Goal: Book appointment/travel/reservation

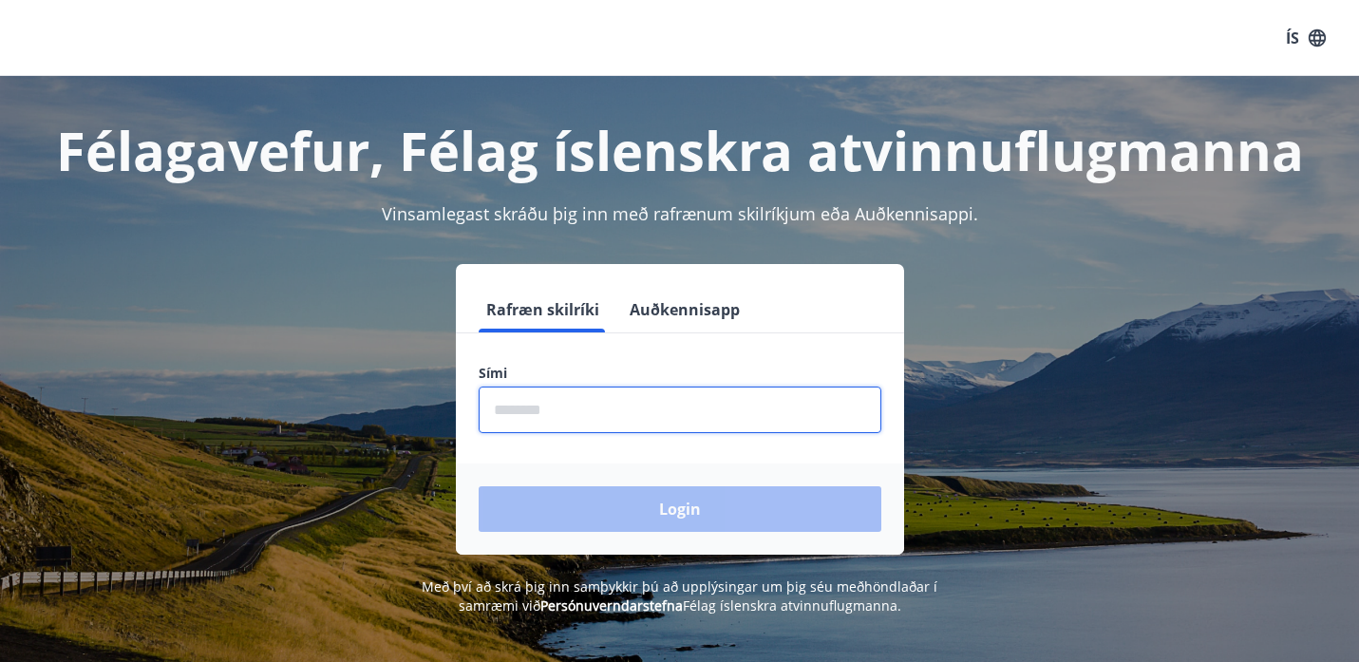
click at [751, 407] on input "phone" at bounding box center [680, 409] width 403 height 47
type input "********"
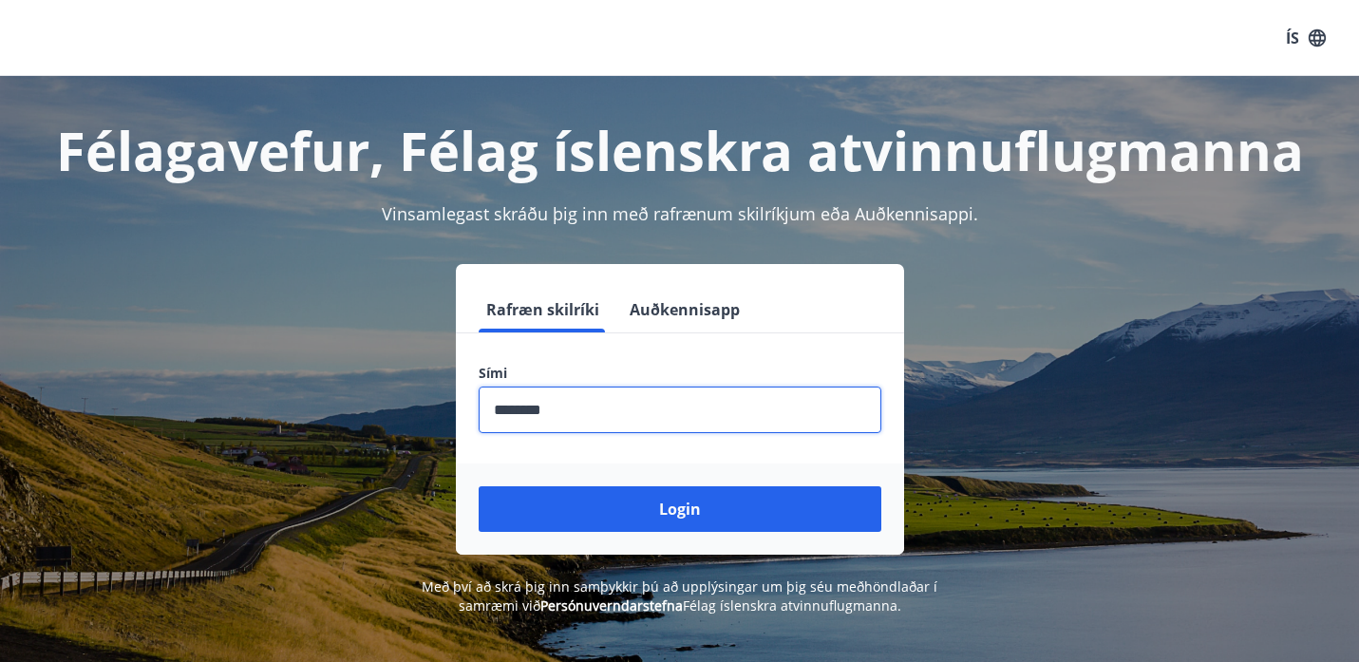
click at [677, 514] on button "Login" at bounding box center [680, 509] width 403 height 46
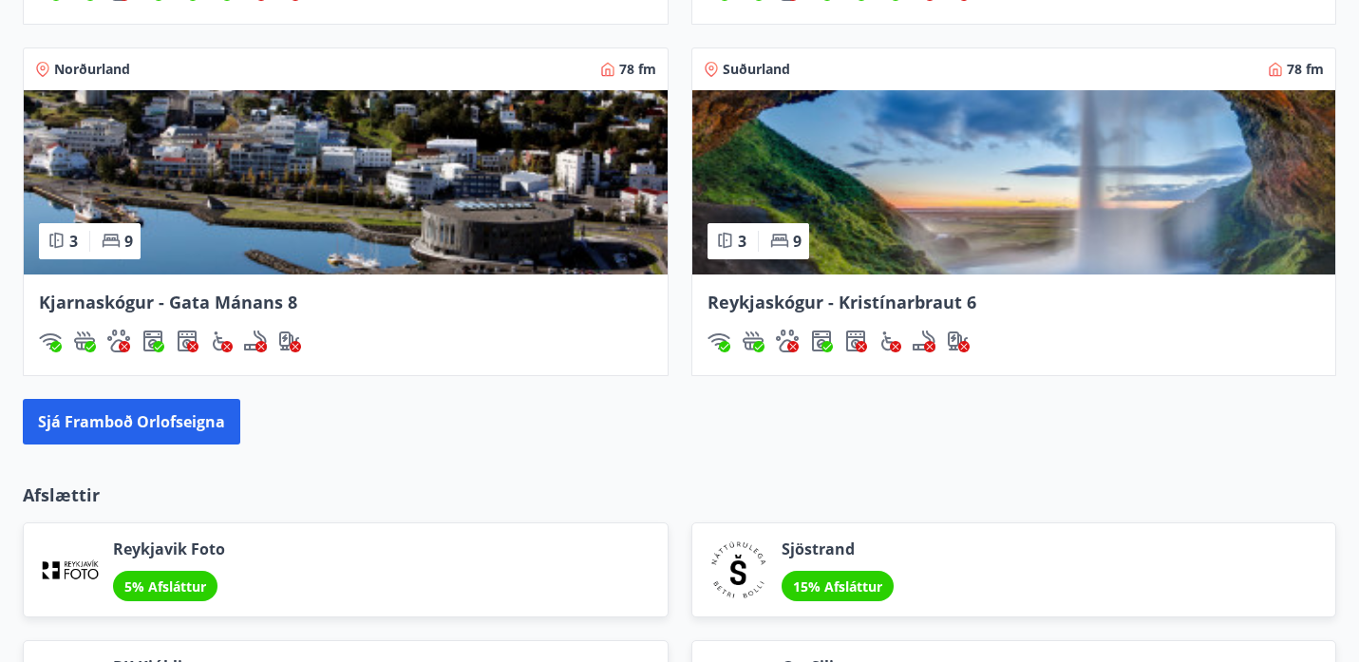
scroll to position [1588, 0]
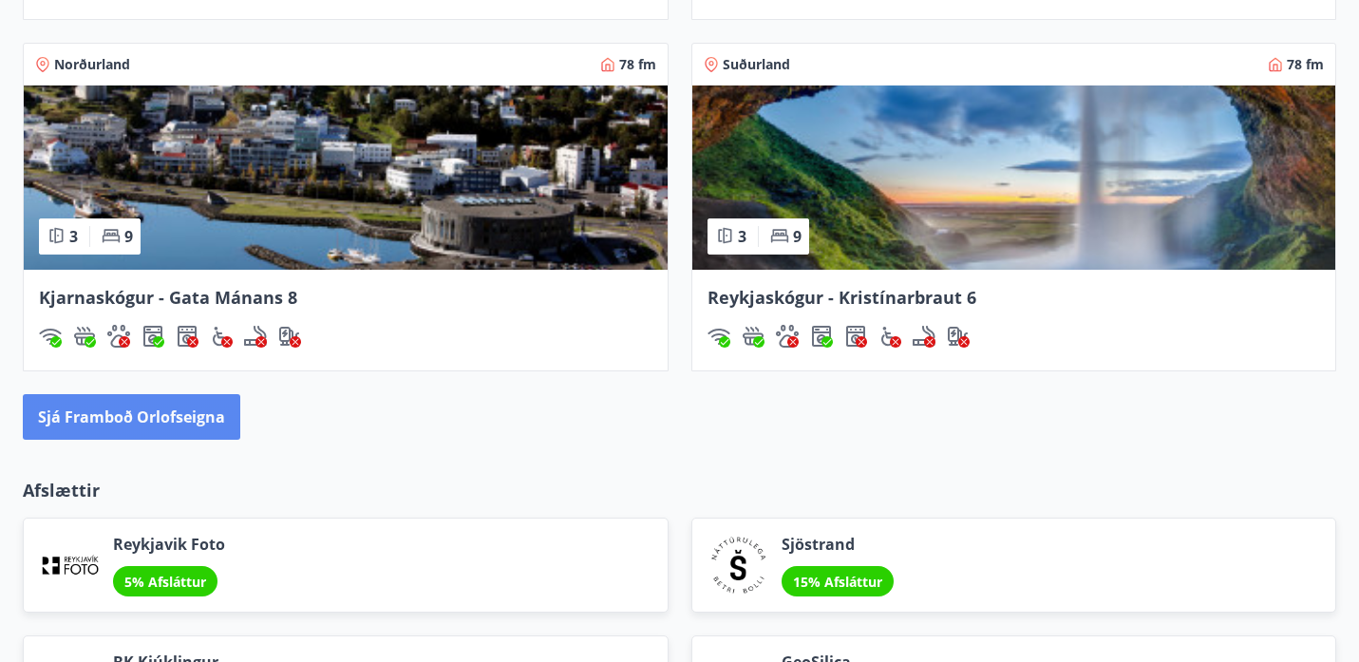
click at [188, 419] on button "Sjá framboð orlofseigna" at bounding box center [131, 417] width 217 height 46
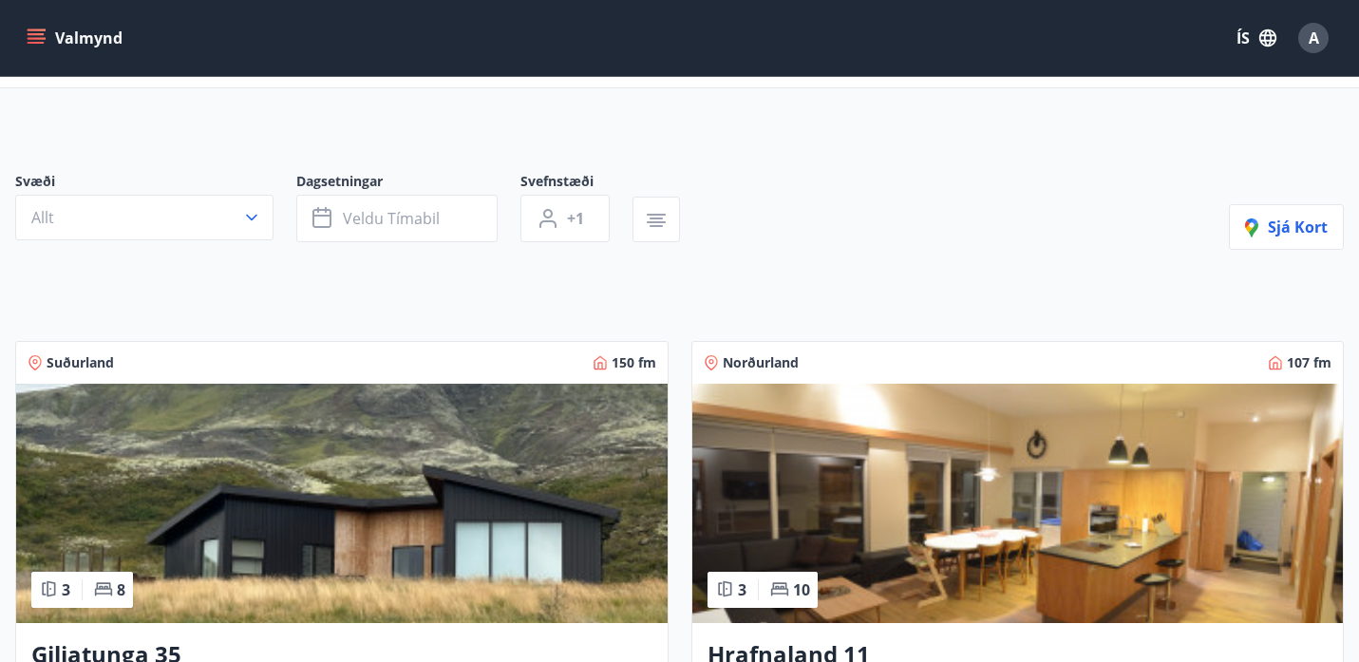
scroll to position [79, 0]
click at [408, 215] on span "Veldu tímabil" at bounding box center [391, 219] width 97 height 21
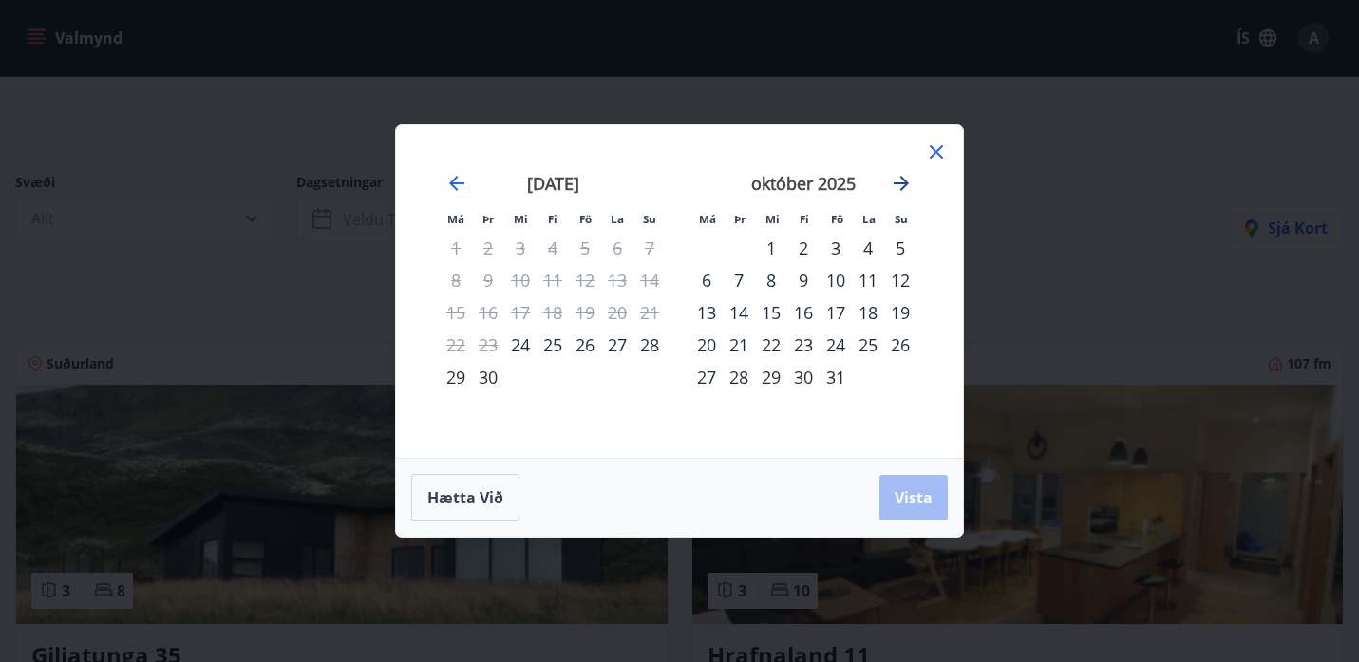
click at [906, 191] on icon "Move forward to switch to the next month." at bounding box center [901, 183] width 23 height 23
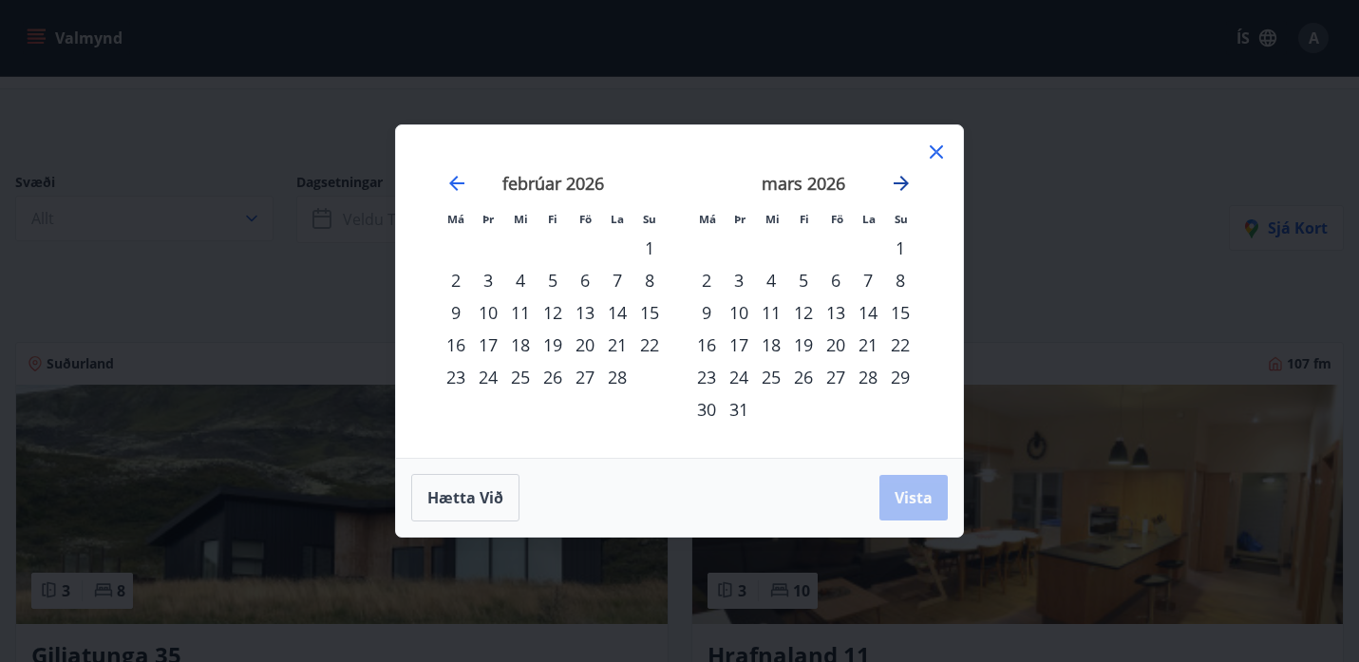
click at [906, 191] on icon "Move forward to switch to the next month." at bounding box center [901, 183] width 23 height 23
click at [630, 339] on div "21" at bounding box center [617, 345] width 32 height 32
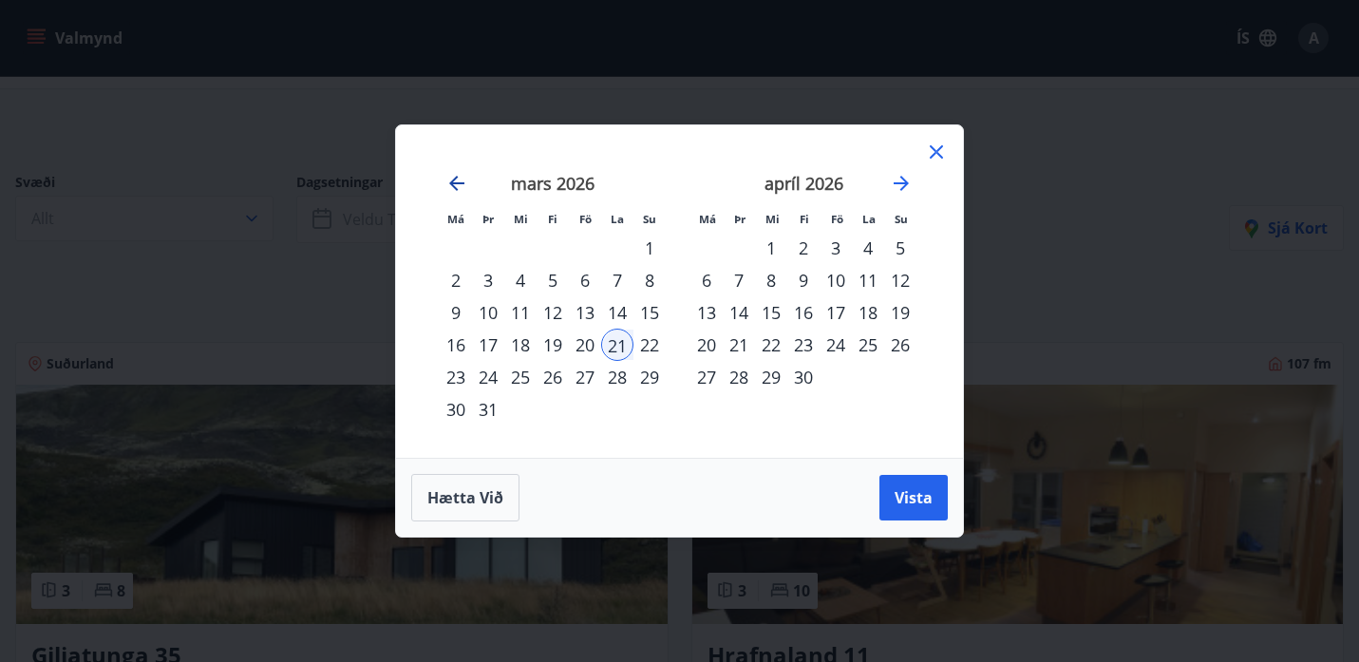
click at [460, 186] on icon "Move backward to switch to the previous month." at bounding box center [456, 183] width 23 height 23
click at [460, 185] on icon "Move backward to switch to the previous month." at bounding box center [456, 183] width 23 height 23
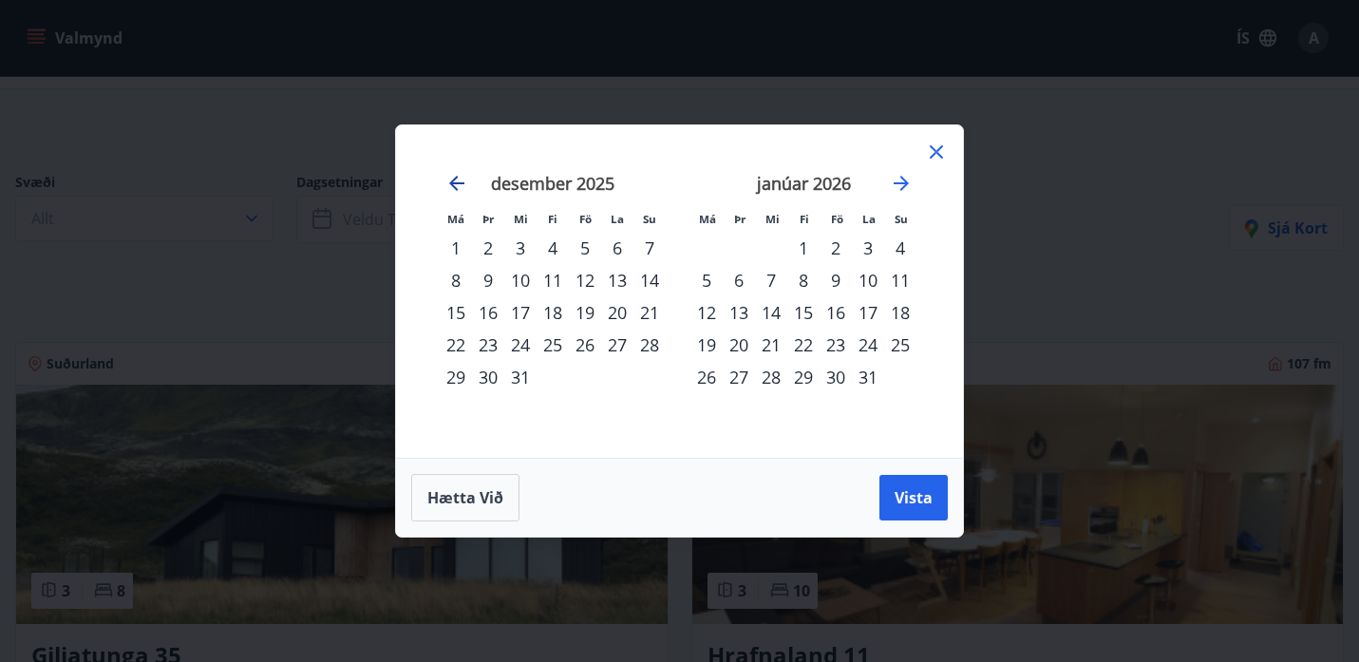
click at [460, 185] on icon "Move backward to switch to the previous month." at bounding box center [456, 183] width 23 height 23
click at [942, 146] on icon at bounding box center [936, 151] width 13 height 13
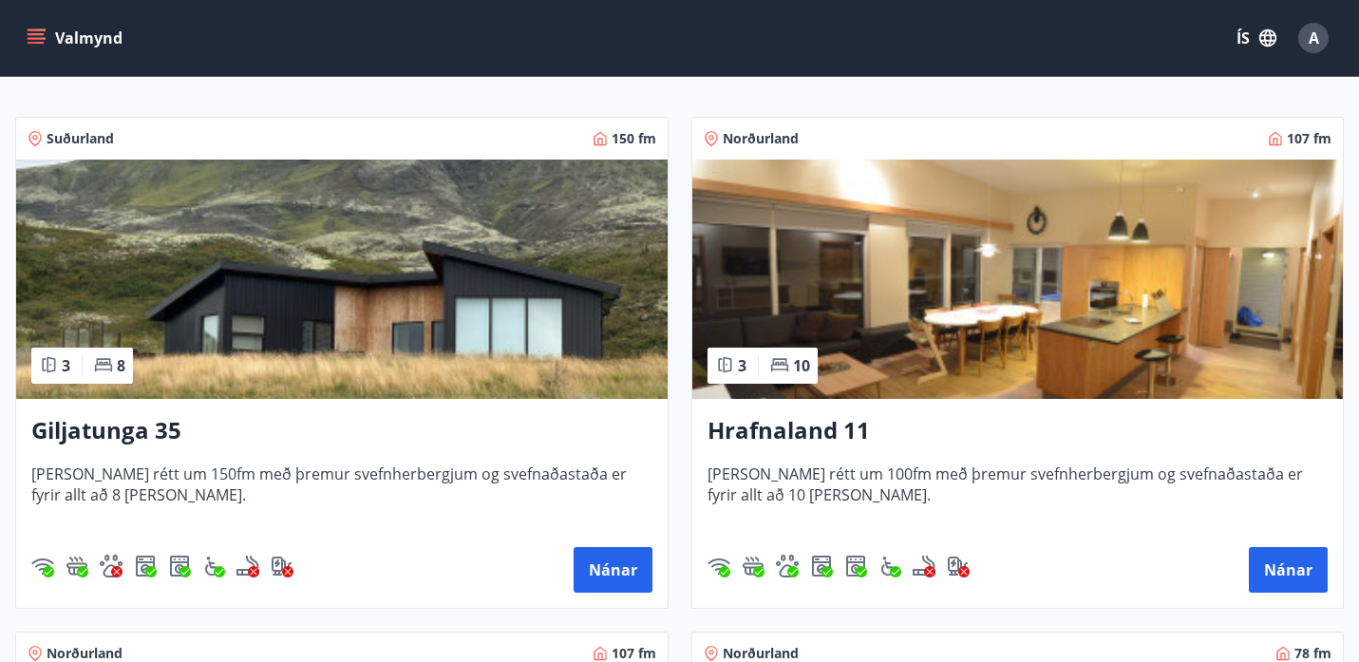
scroll to position [323, 0]
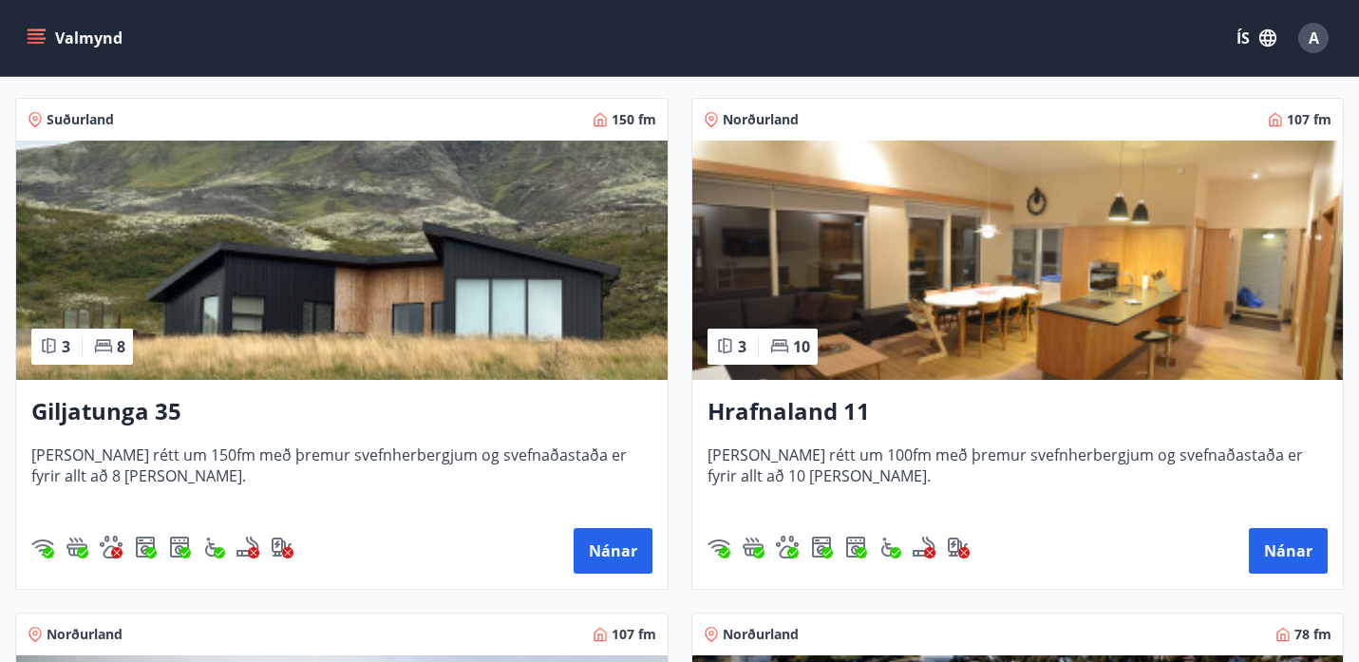
click at [437, 436] on div "Giljatunga 35 [PERSON_NAME] rétt um 150fm með þremur svefnherbergjum og svefnað…" at bounding box center [341, 484] width 651 height 209
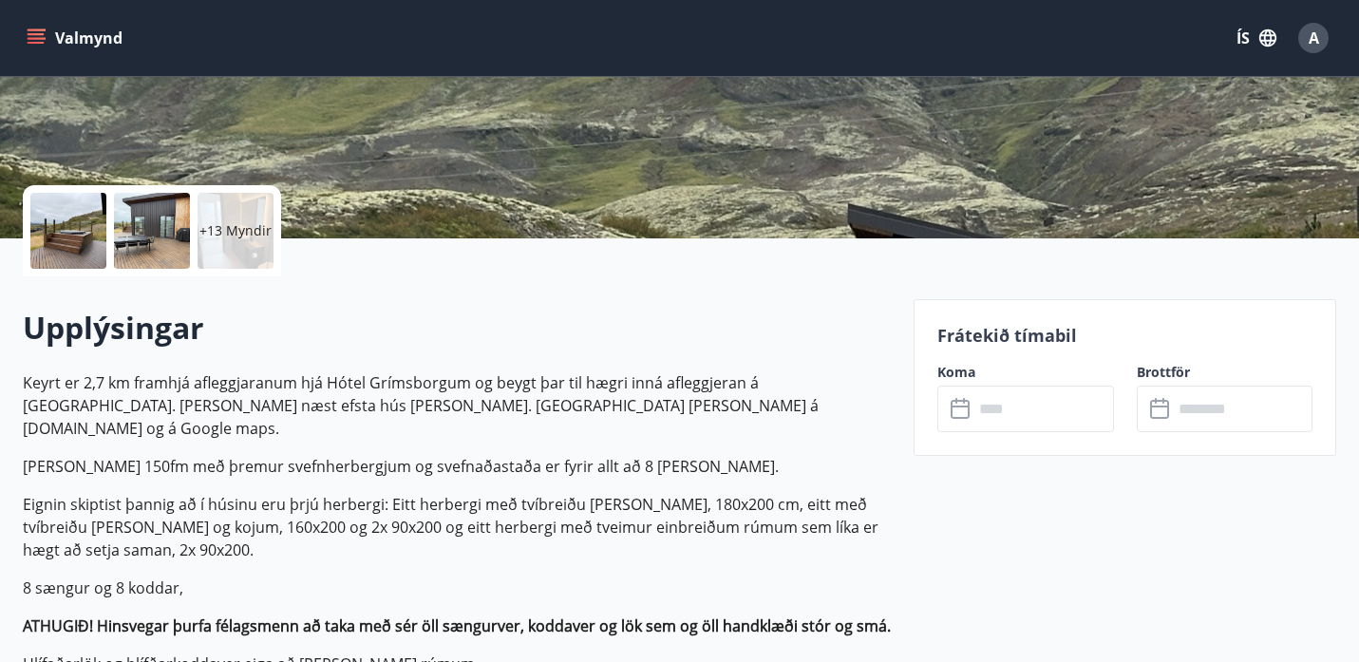
scroll to position [334, 0]
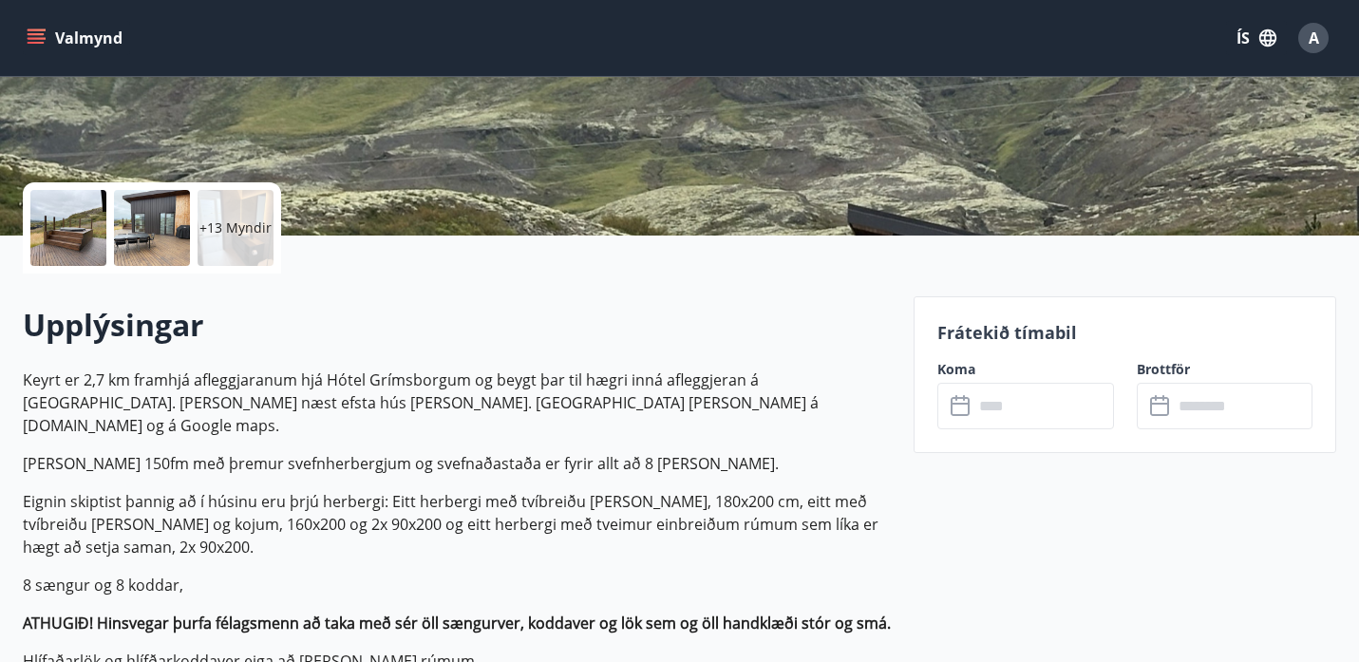
click at [1021, 404] on input "text" at bounding box center [1043, 406] width 141 height 47
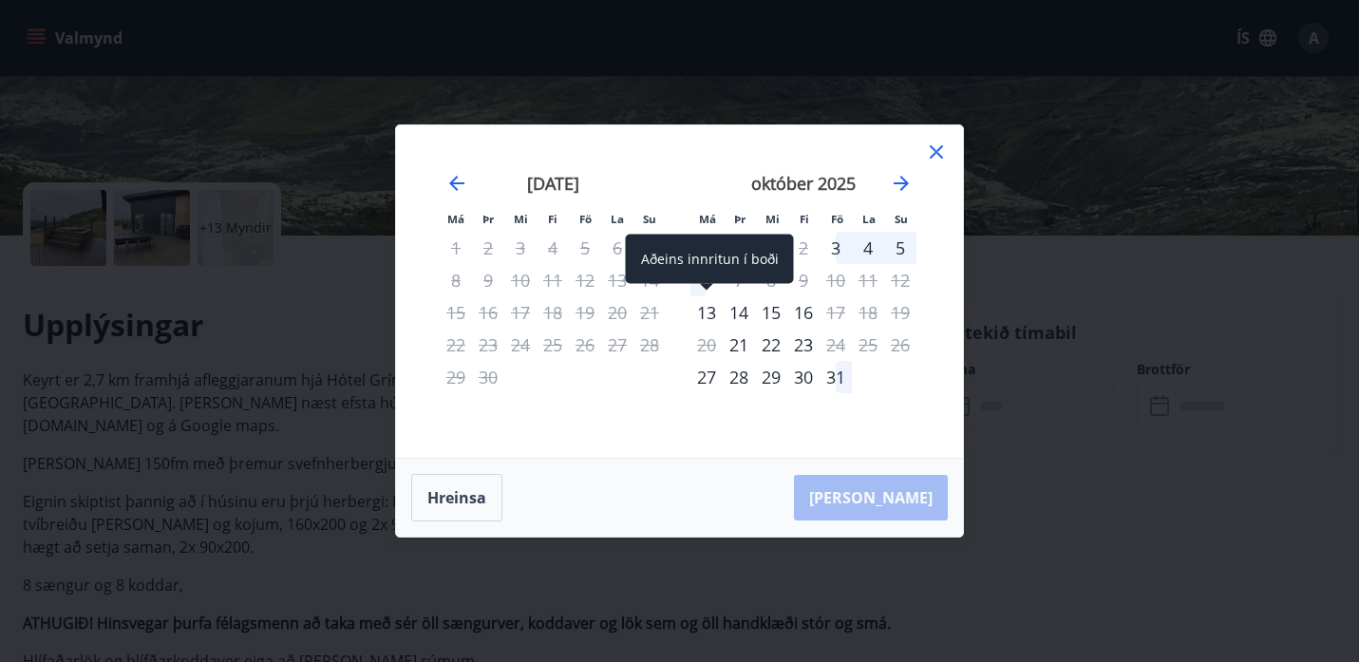
click at [718, 314] on div "13" at bounding box center [706, 312] width 32 height 32
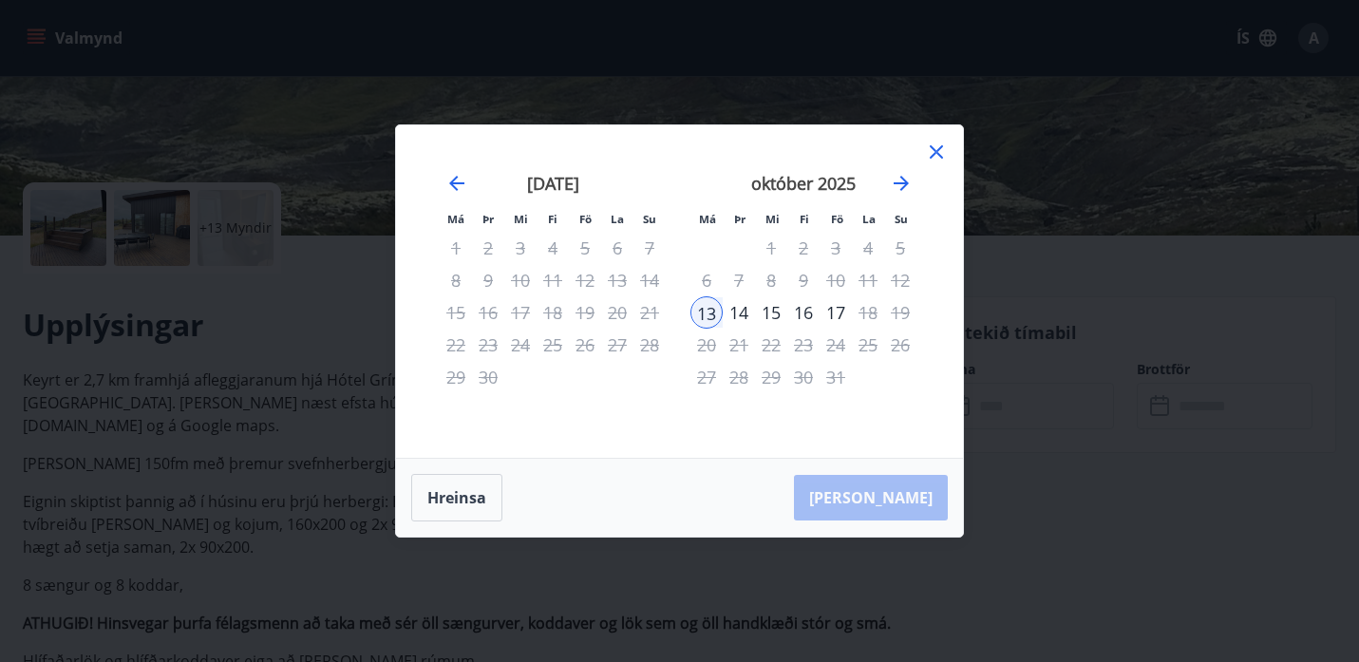
click at [807, 313] on div "16" at bounding box center [803, 312] width 32 height 32
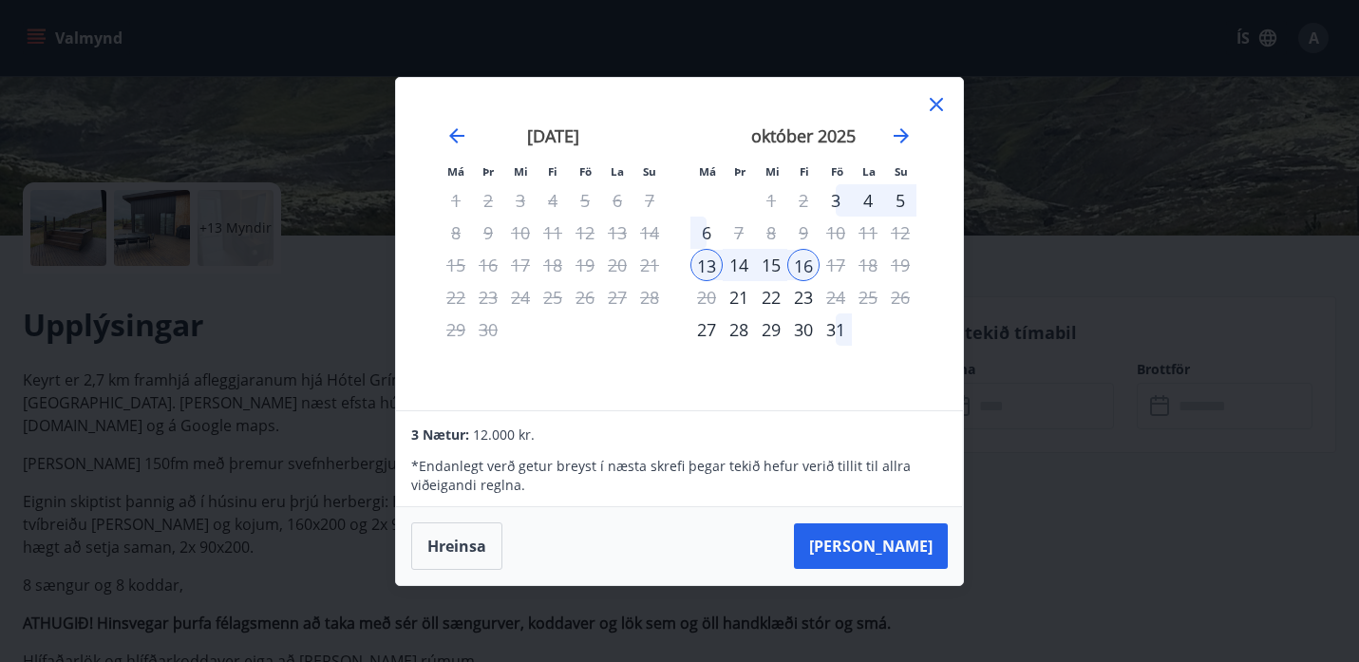
click at [928, 107] on icon at bounding box center [936, 104] width 23 height 23
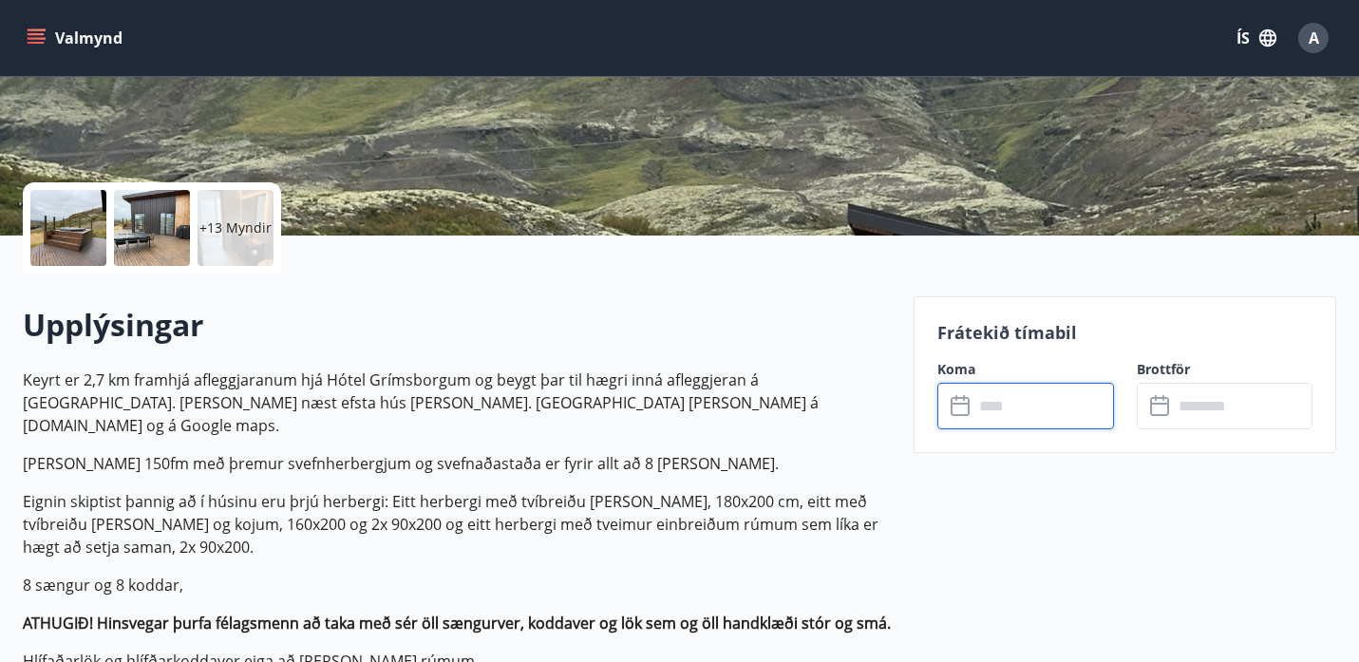
click at [975, 413] on input "text" at bounding box center [1043, 406] width 141 height 47
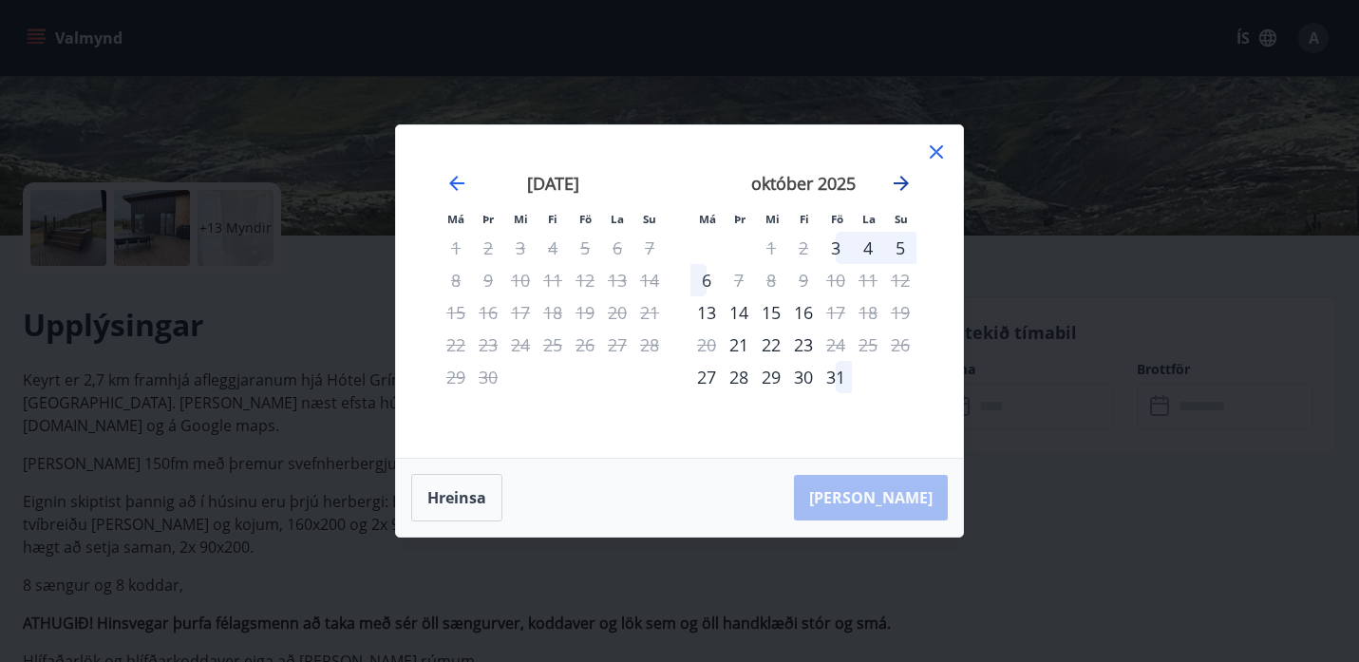
click at [908, 190] on icon "Move forward to switch to the next month." at bounding box center [901, 183] width 23 height 23
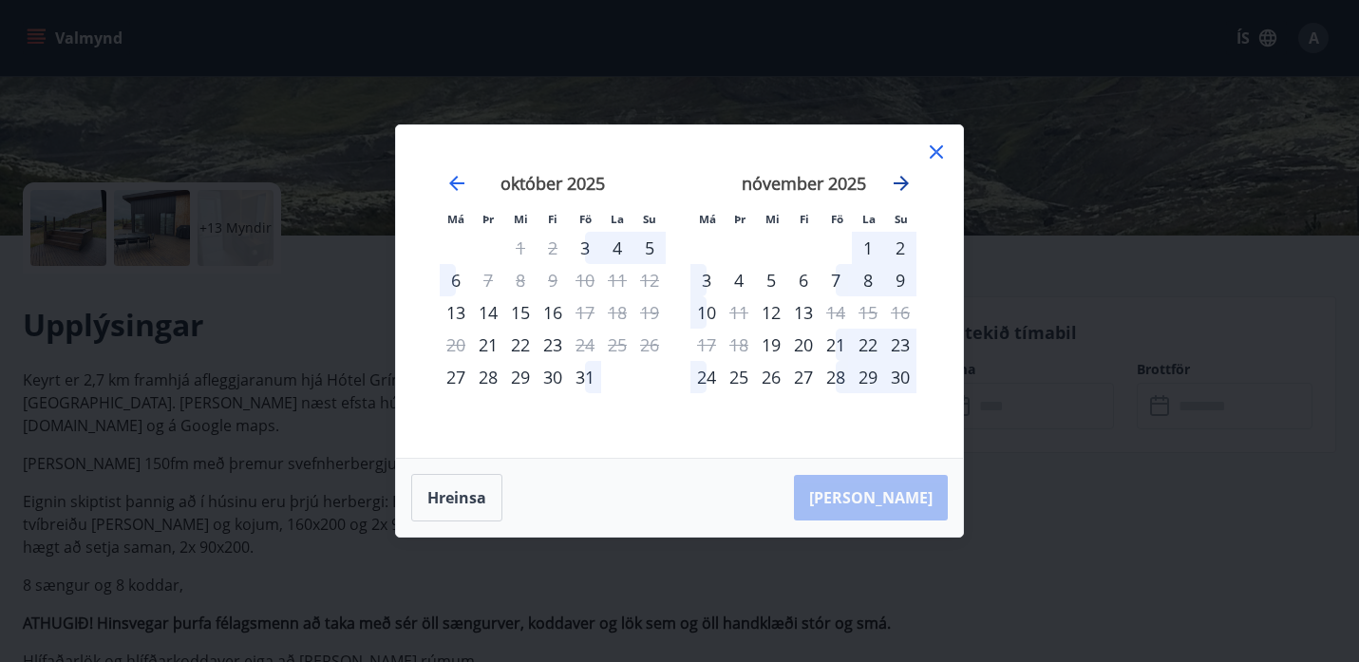
click at [908, 190] on icon "Move forward to switch to the next month." at bounding box center [901, 183] width 23 height 23
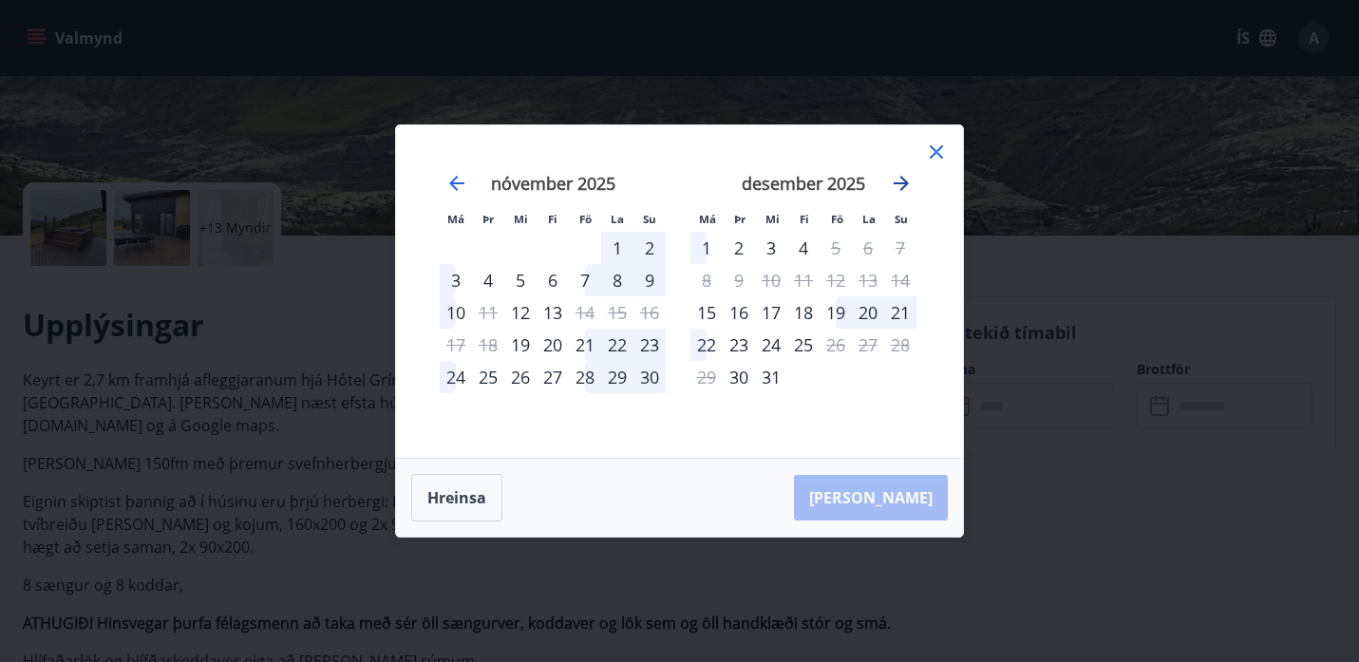
click at [908, 190] on icon "Move forward to switch to the next month." at bounding box center [901, 183] width 23 height 23
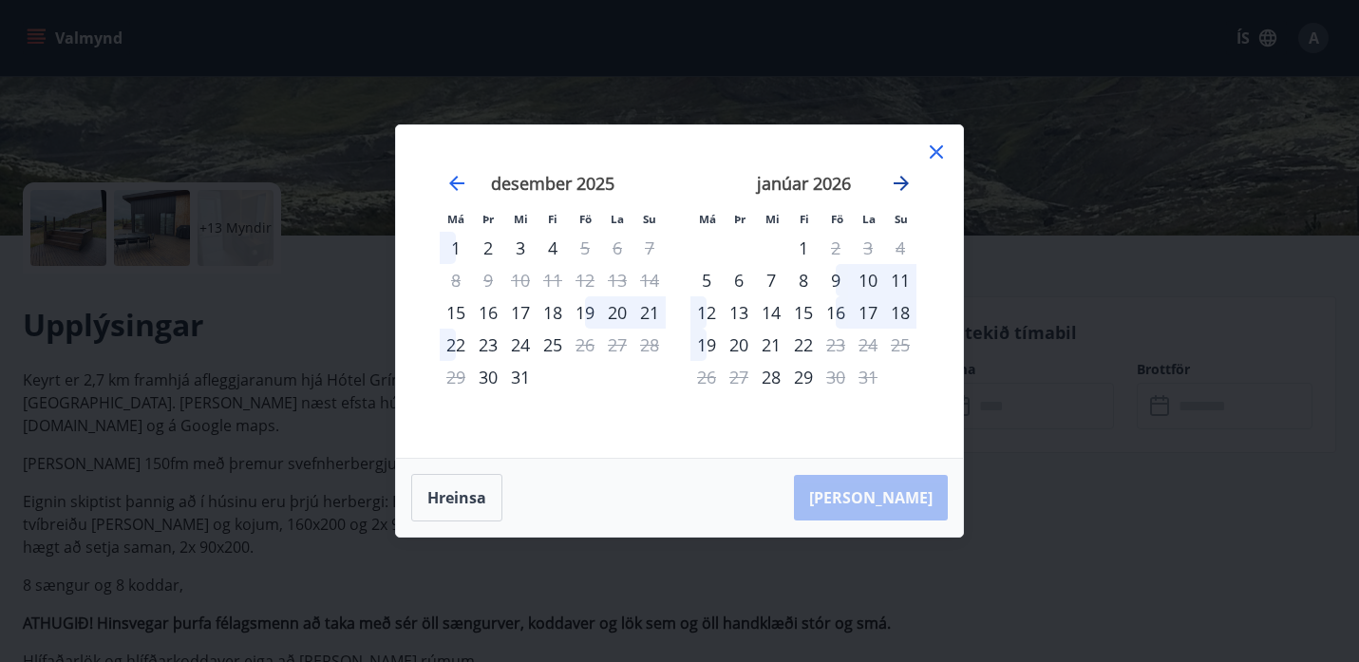
click at [908, 190] on icon "Move forward to switch to the next month." at bounding box center [901, 183] width 23 height 23
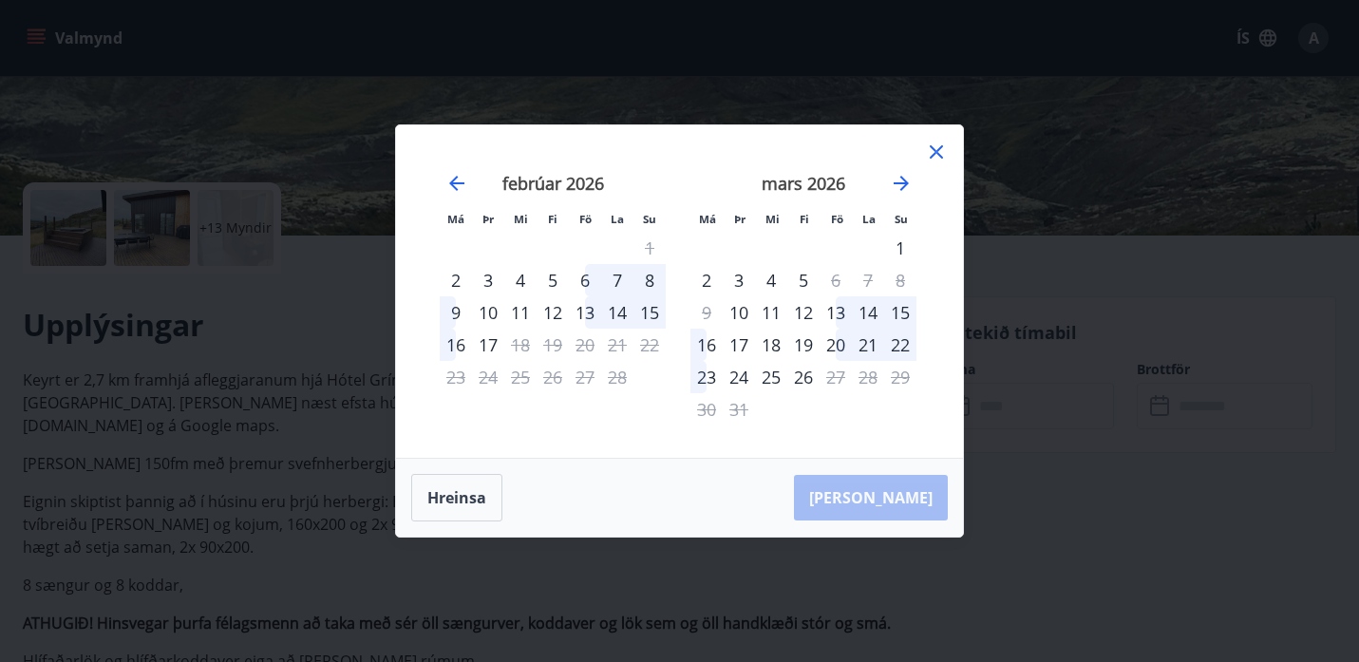
click at [770, 352] on div "18" at bounding box center [771, 345] width 32 height 32
click at [869, 351] on div "21" at bounding box center [868, 345] width 32 height 32
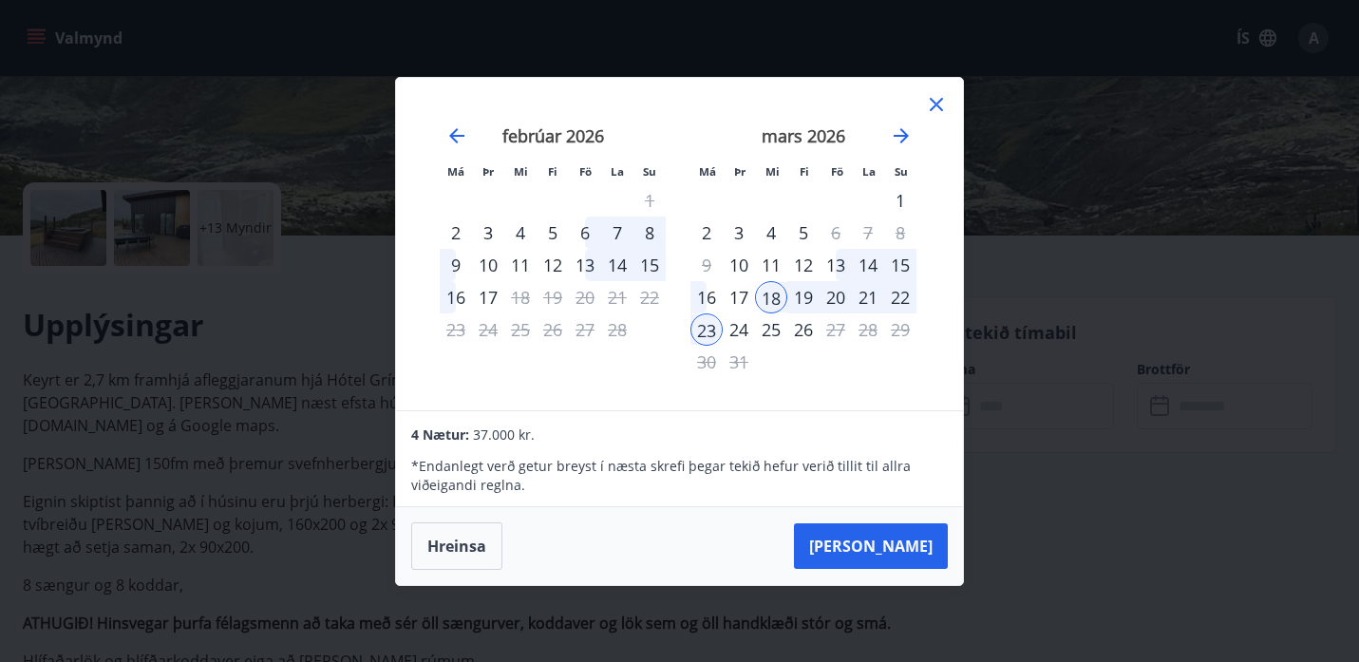
click at [828, 292] on div "20" at bounding box center [835, 297] width 32 height 32
click at [939, 104] on icon at bounding box center [936, 104] width 23 height 23
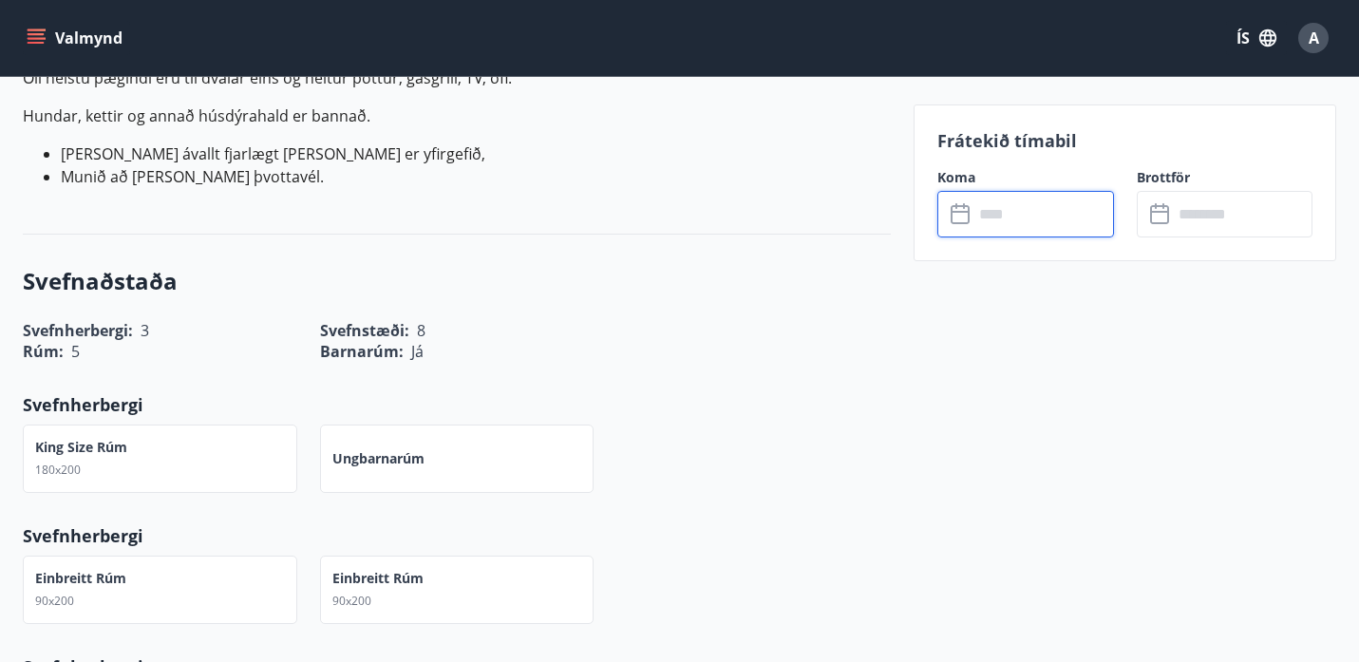
scroll to position [719, 0]
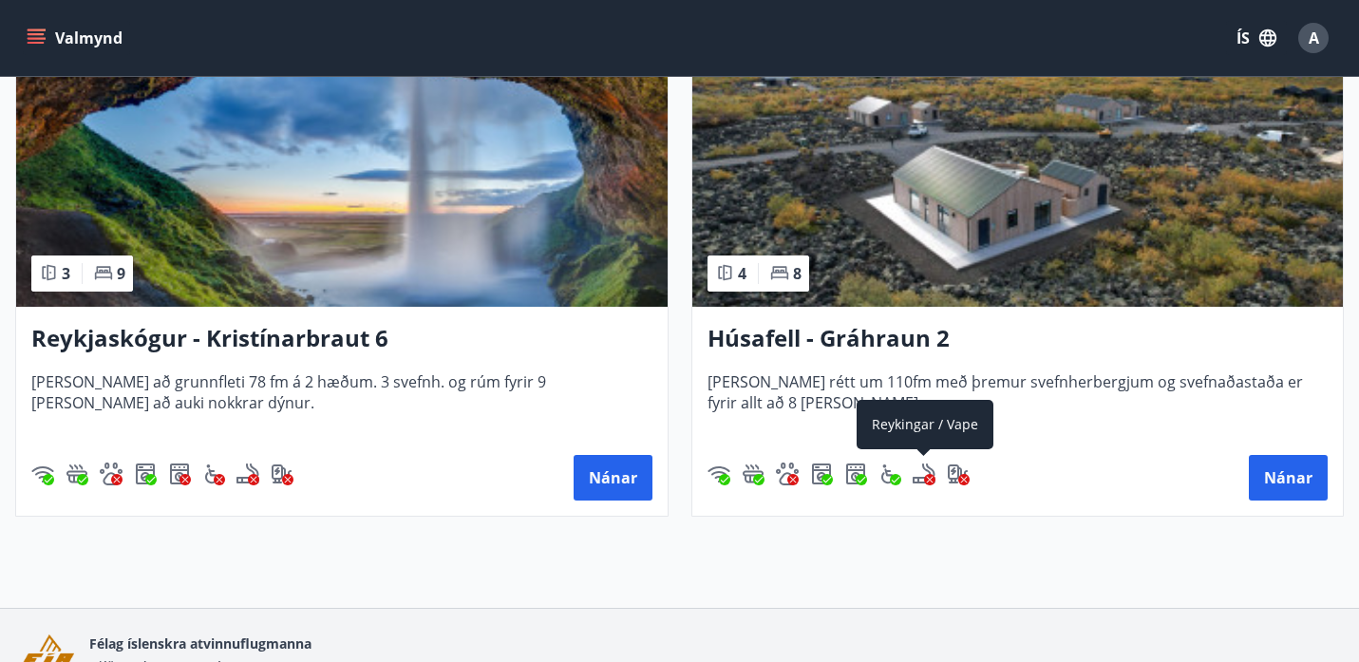
scroll to position [1426, 0]
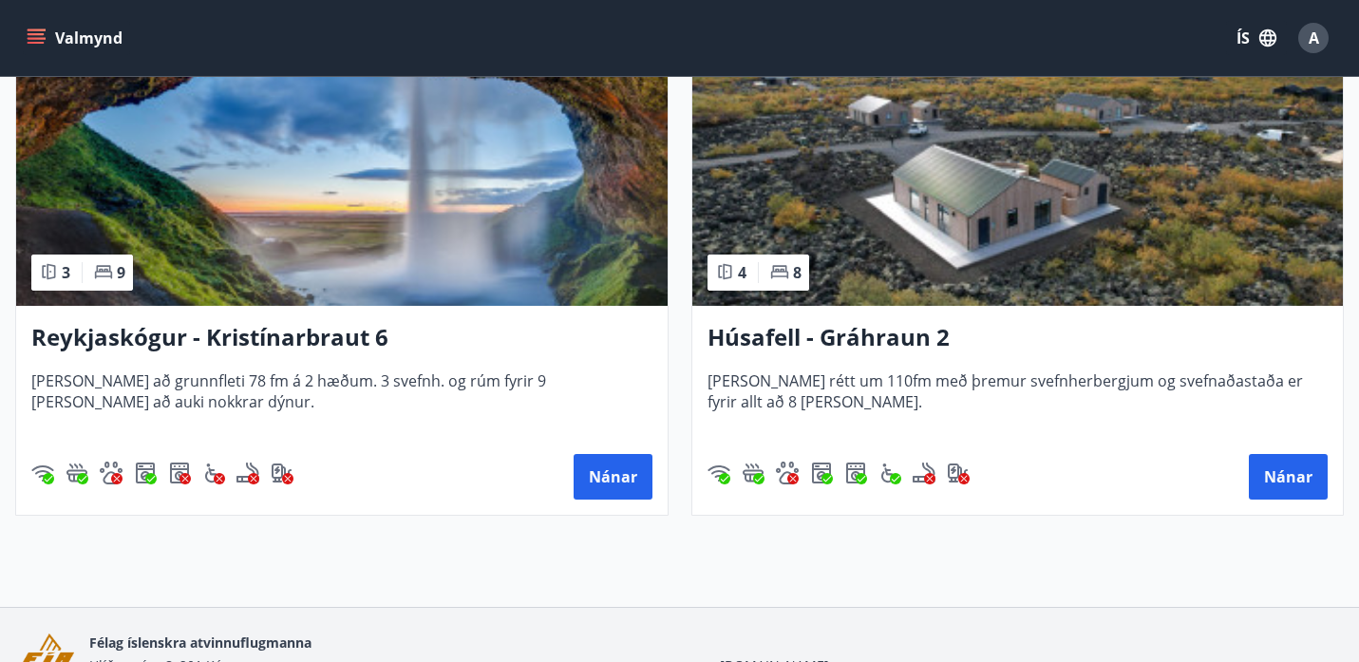
click at [419, 346] on h3 "Reykjaskógur - Kristínarbraut 6" at bounding box center [341, 338] width 621 height 34
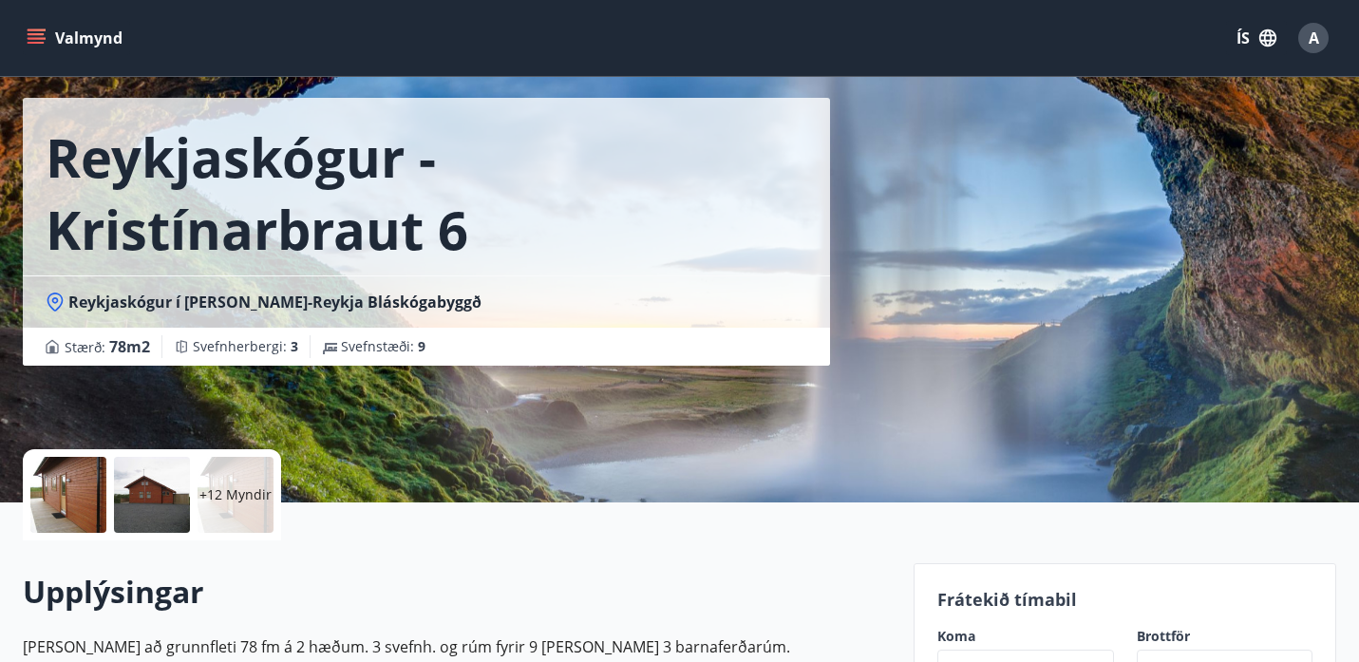
scroll to position [87, 0]
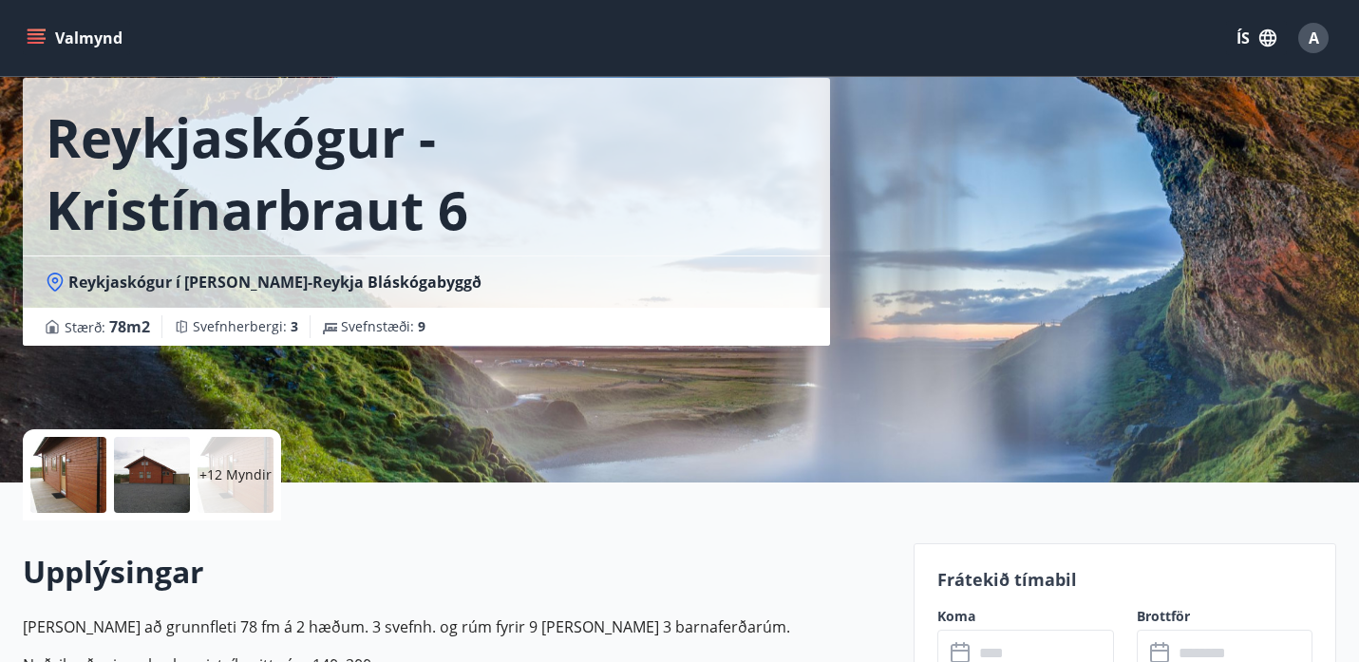
click at [74, 461] on div at bounding box center [68, 475] width 76 height 76
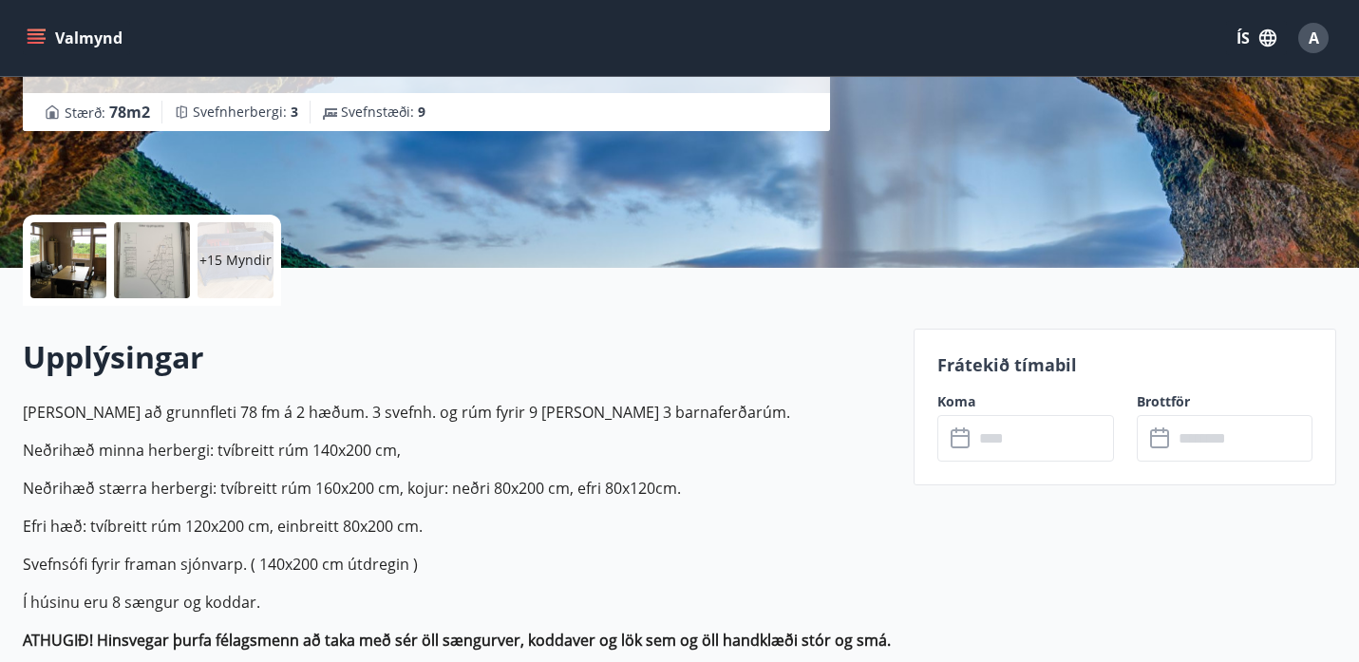
scroll to position [310, 0]
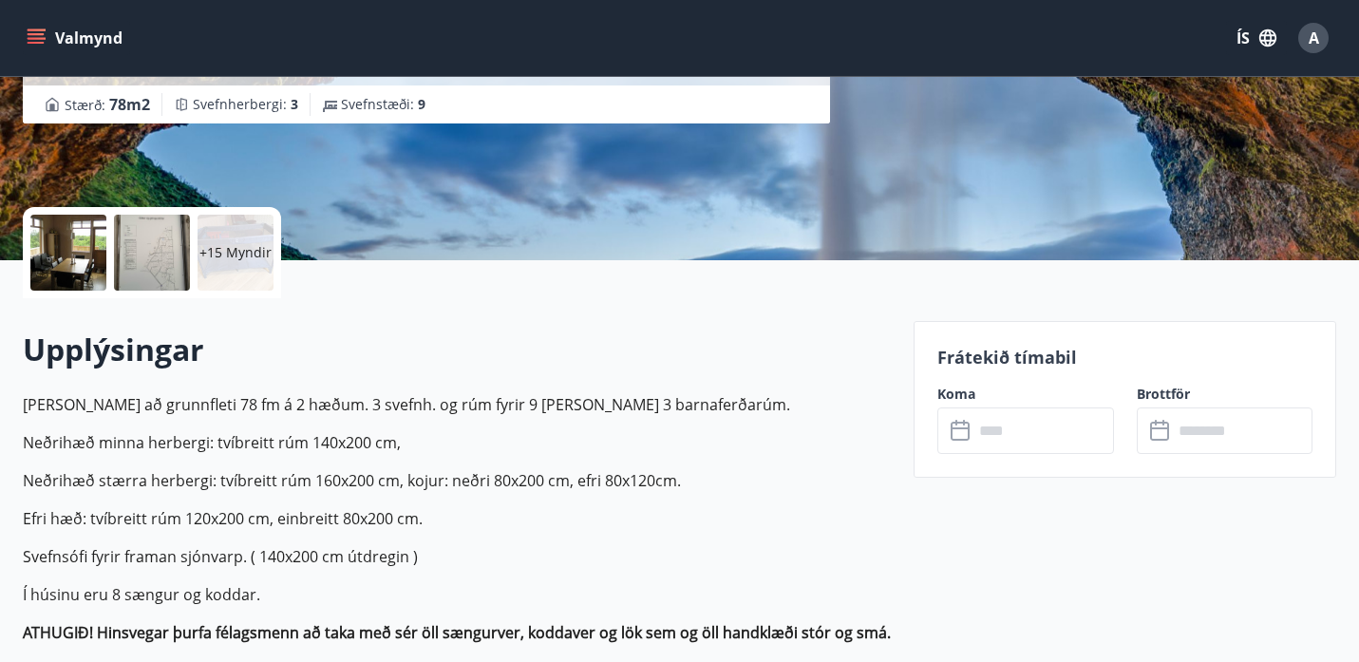
click at [1012, 422] on input "text" at bounding box center [1043, 430] width 141 height 47
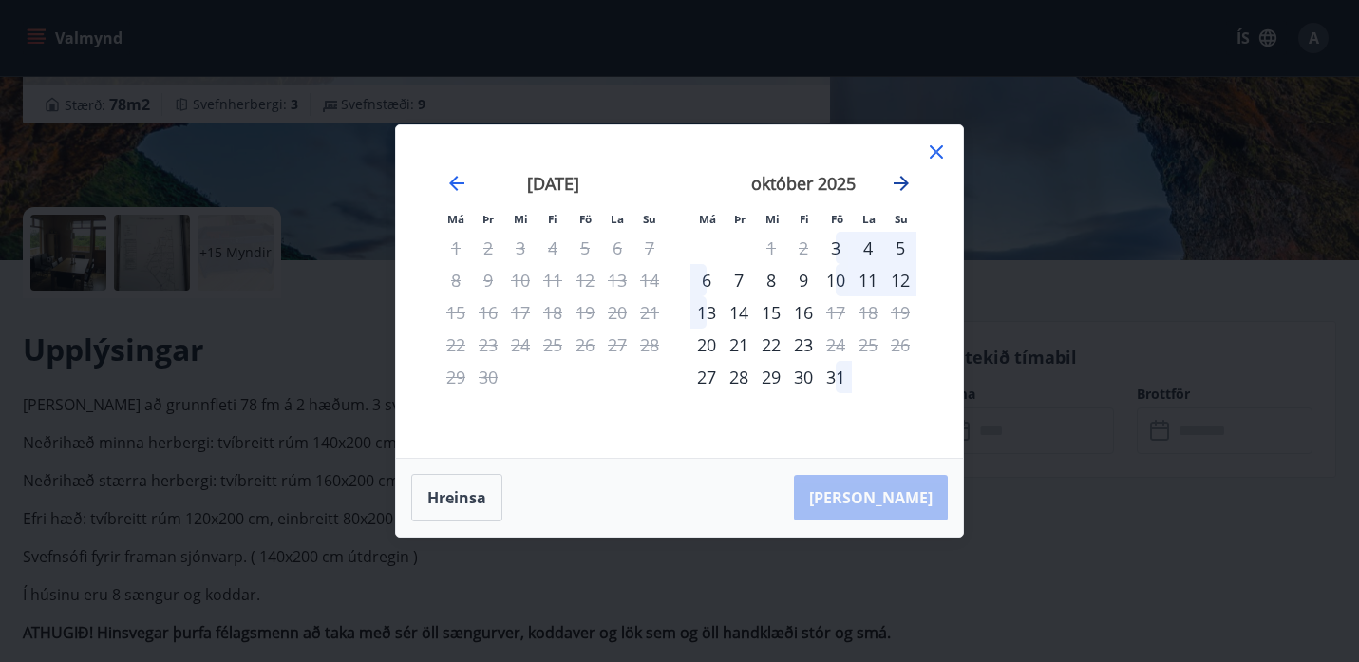
click at [891, 181] on icon "Move forward to switch to the next month." at bounding box center [901, 183] width 23 height 23
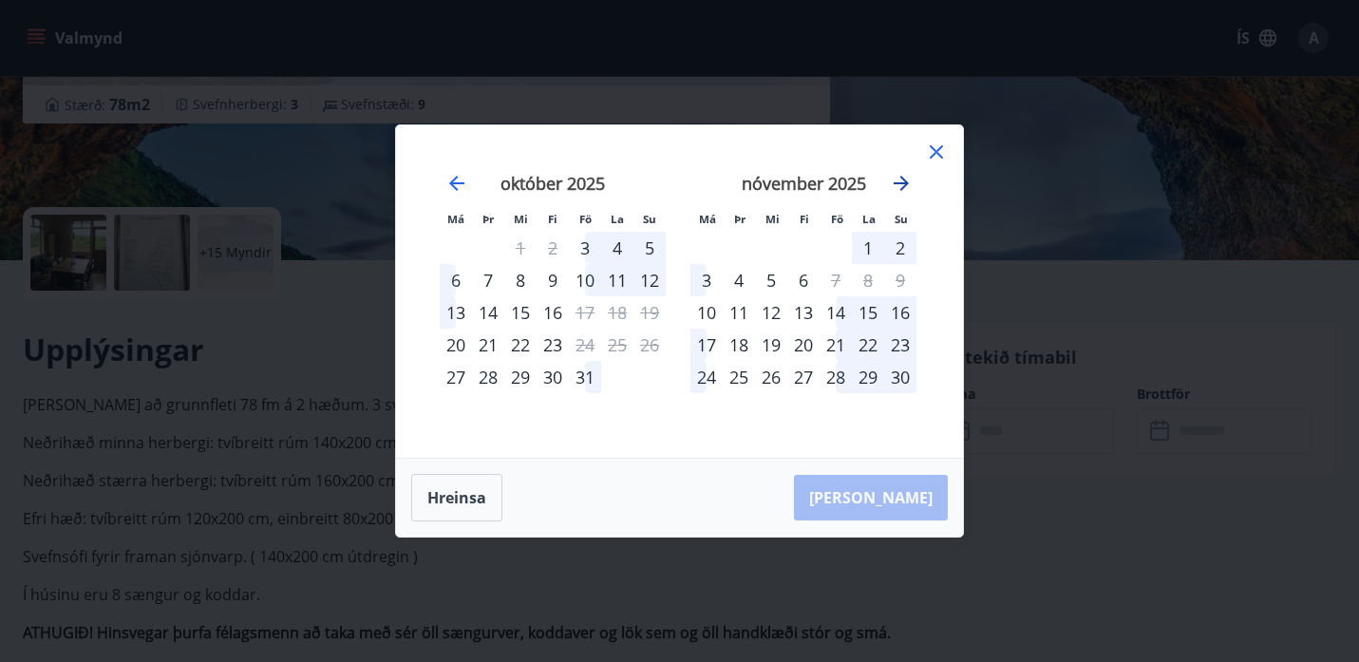
click at [891, 181] on icon "Move forward to switch to the next month." at bounding box center [901, 183] width 23 height 23
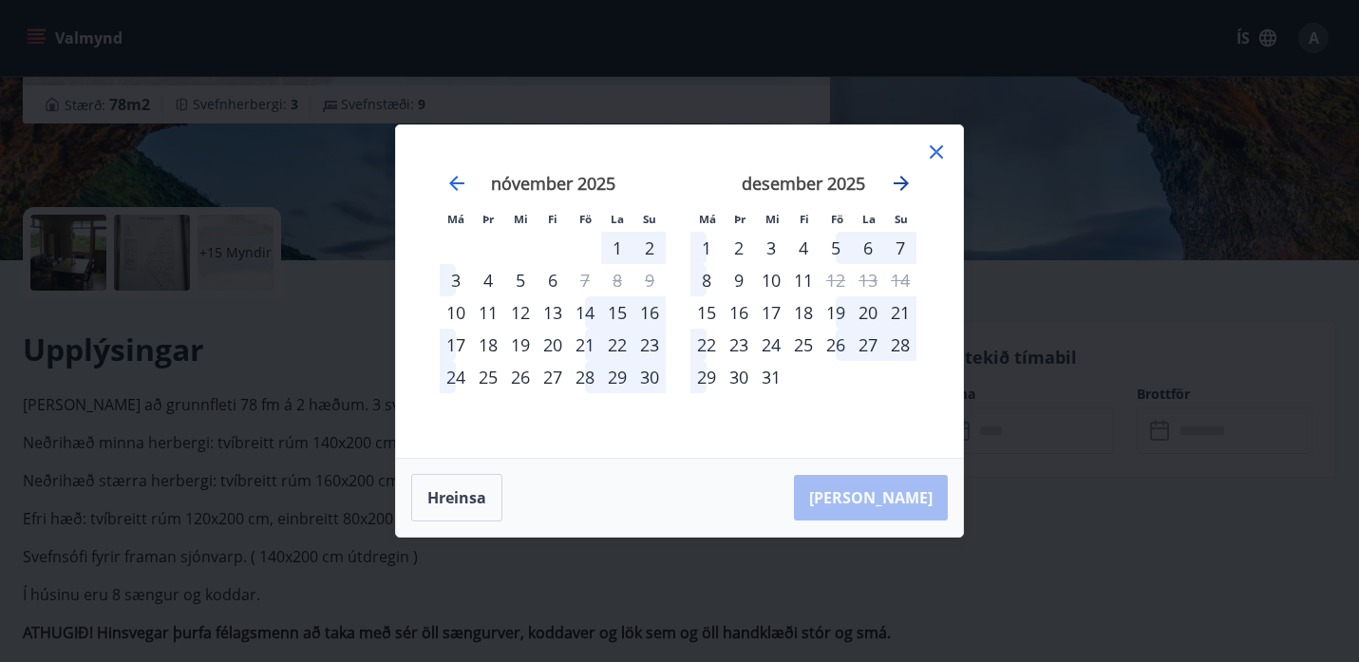
click at [891, 181] on icon "Move forward to switch to the next month." at bounding box center [901, 183] width 23 height 23
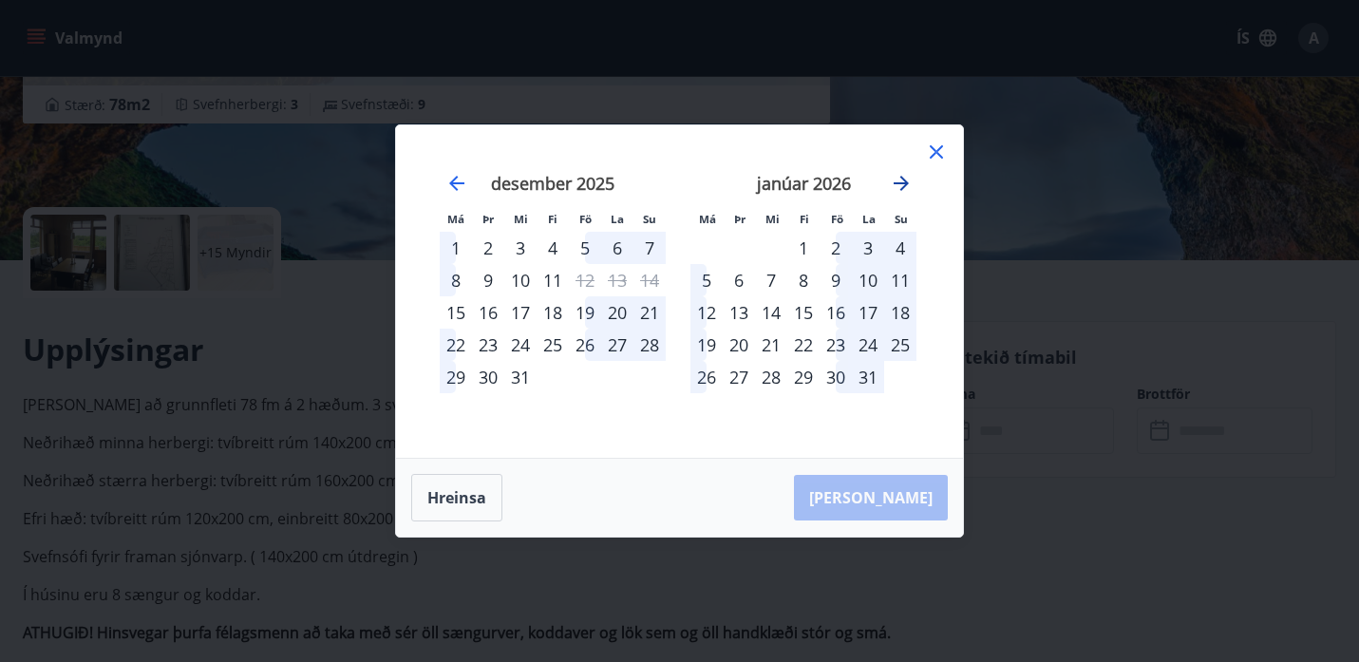
click at [901, 188] on icon "Move forward to switch to the next month." at bounding box center [900, 183] width 15 height 15
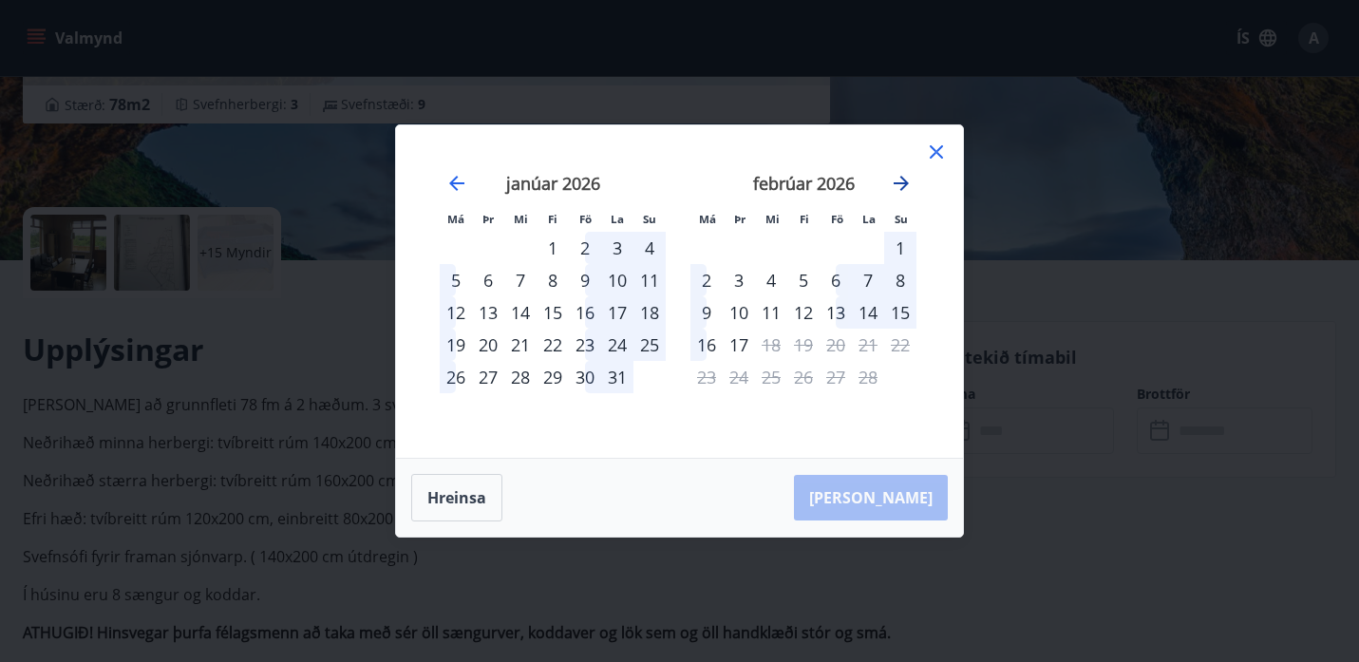
click at [901, 188] on icon "Move forward to switch to the next month." at bounding box center [900, 183] width 15 height 15
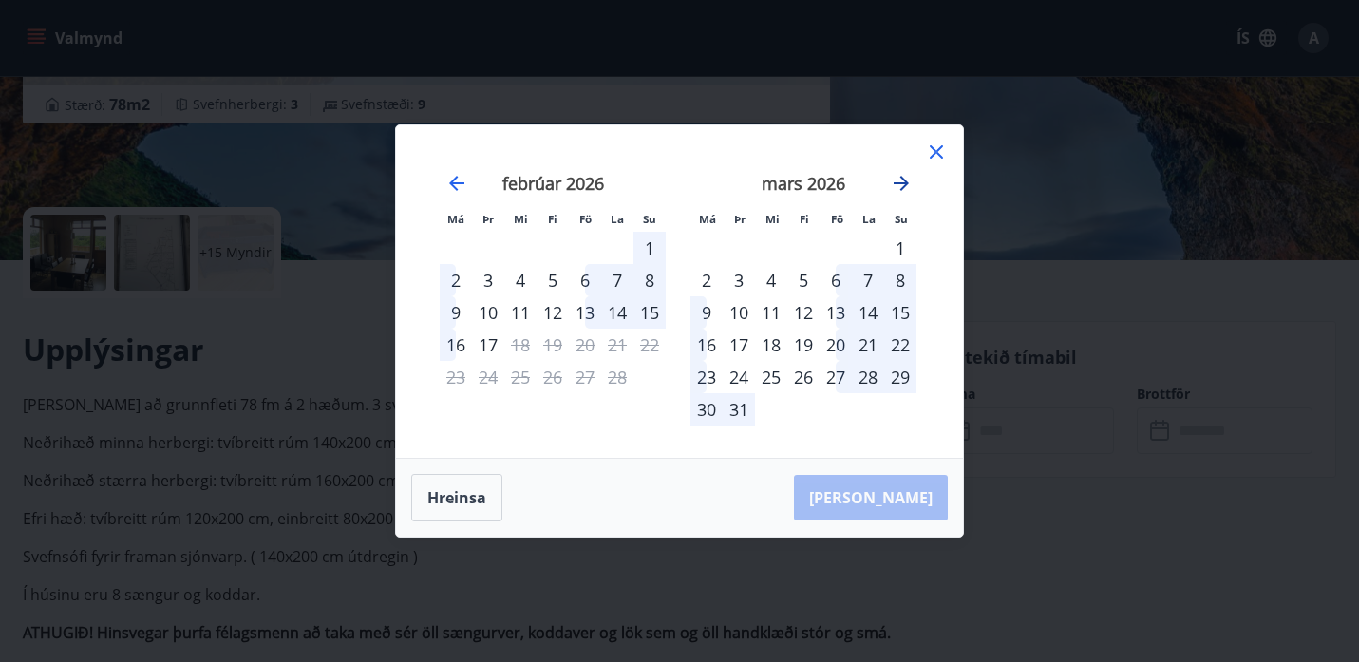
click at [901, 188] on icon "Move forward to switch to the next month." at bounding box center [900, 183] width 15 height 15
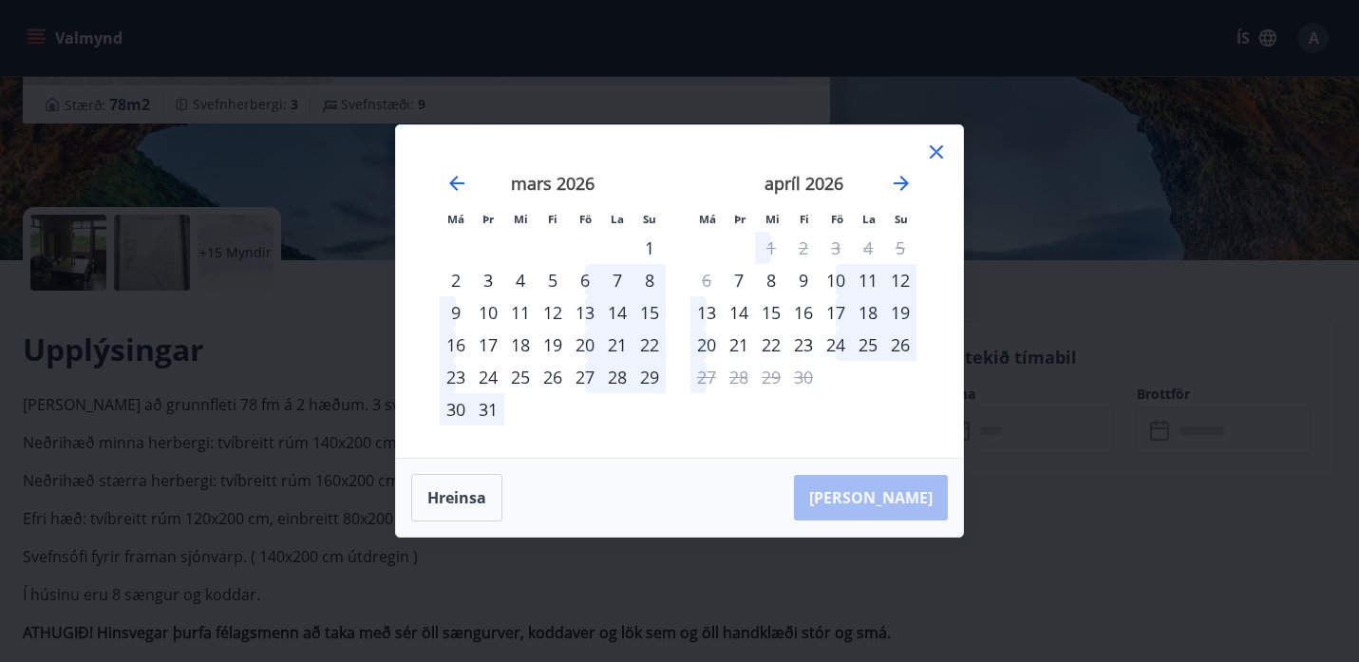
click at [931, 158] on icon at bounding box center [936, 152] width 23 height 23
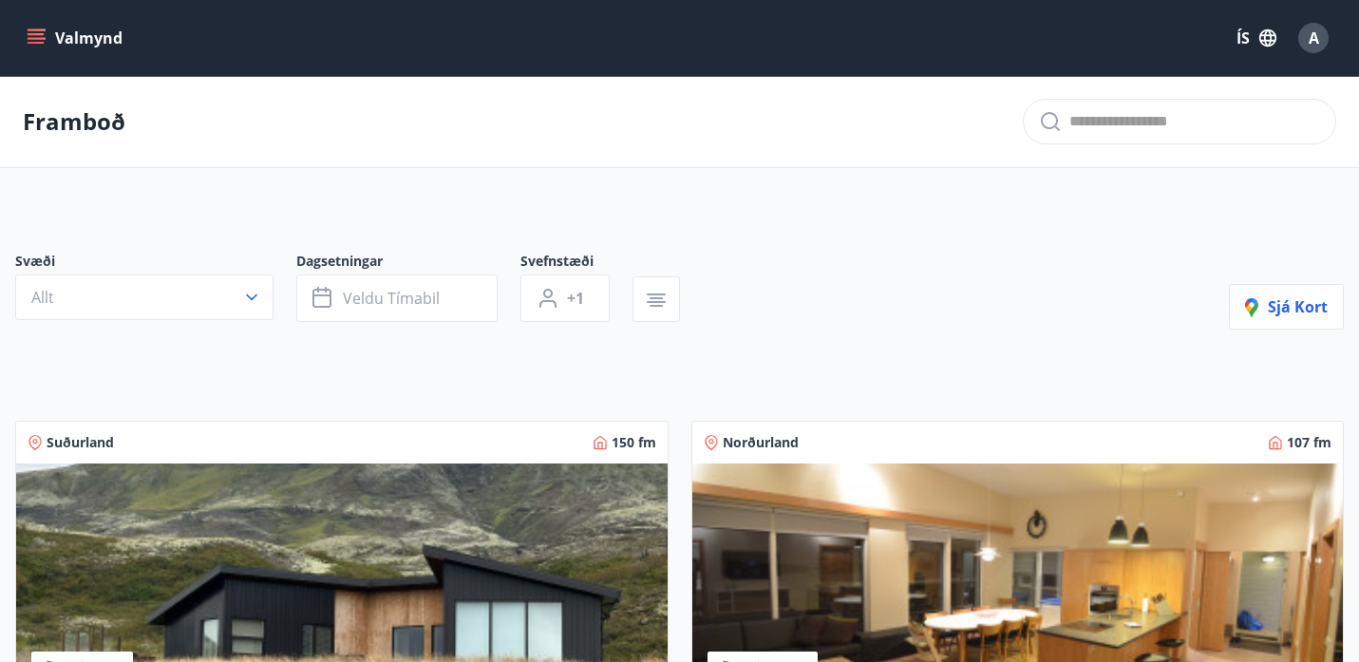
click at [51, 32] on button "Valmynd" at bounding box center [76, 38] width 107 height 34
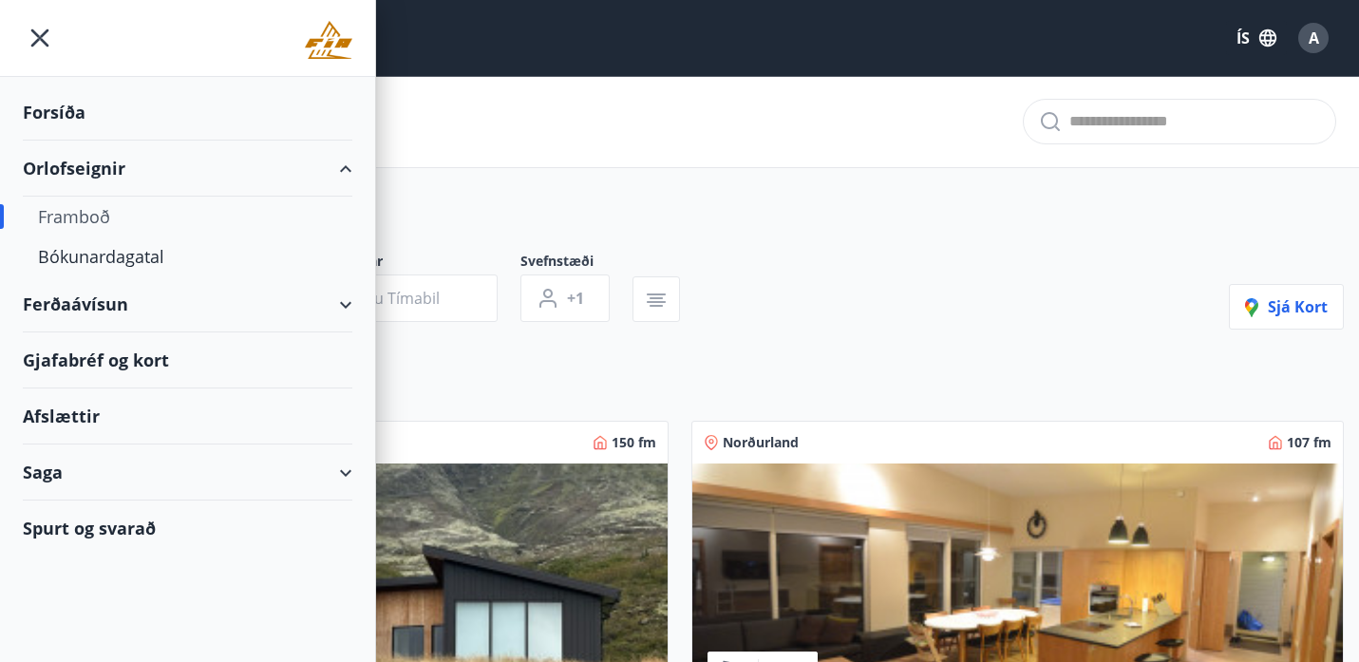
click at [122, 118] on div "Forsíða" at bounding box center [187, 113] width 329 height 56
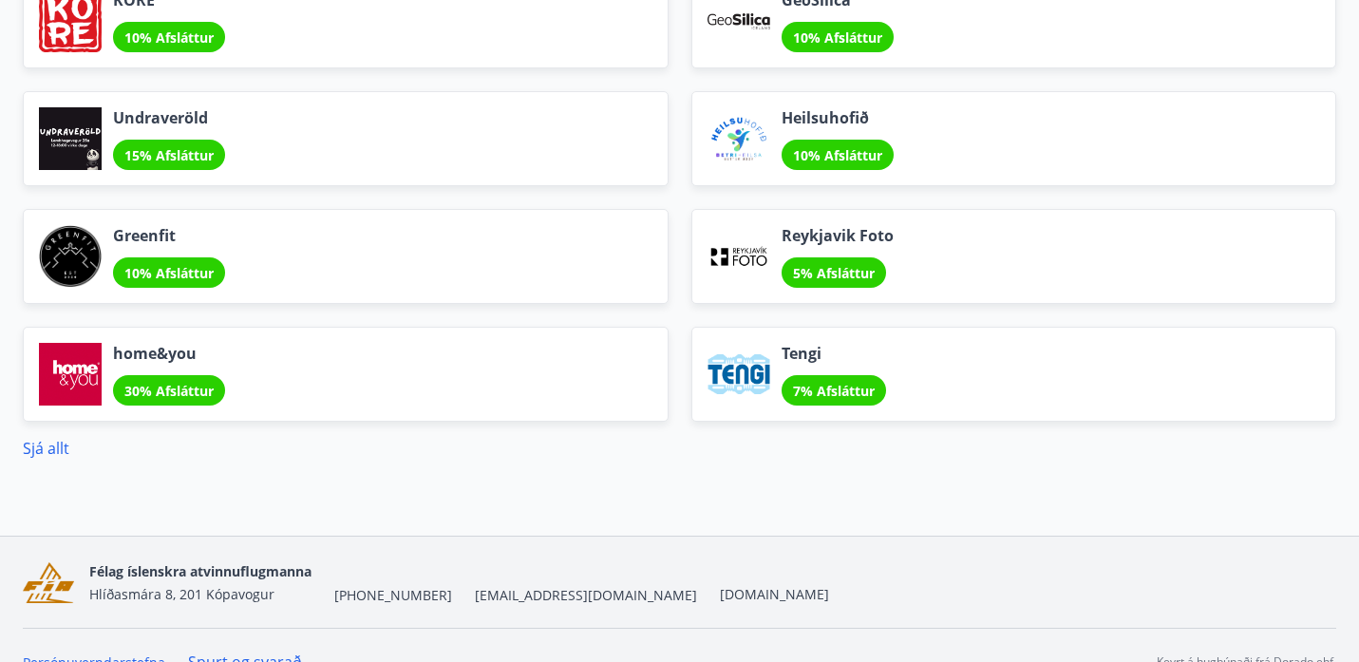
scroll to position [2140, 0]
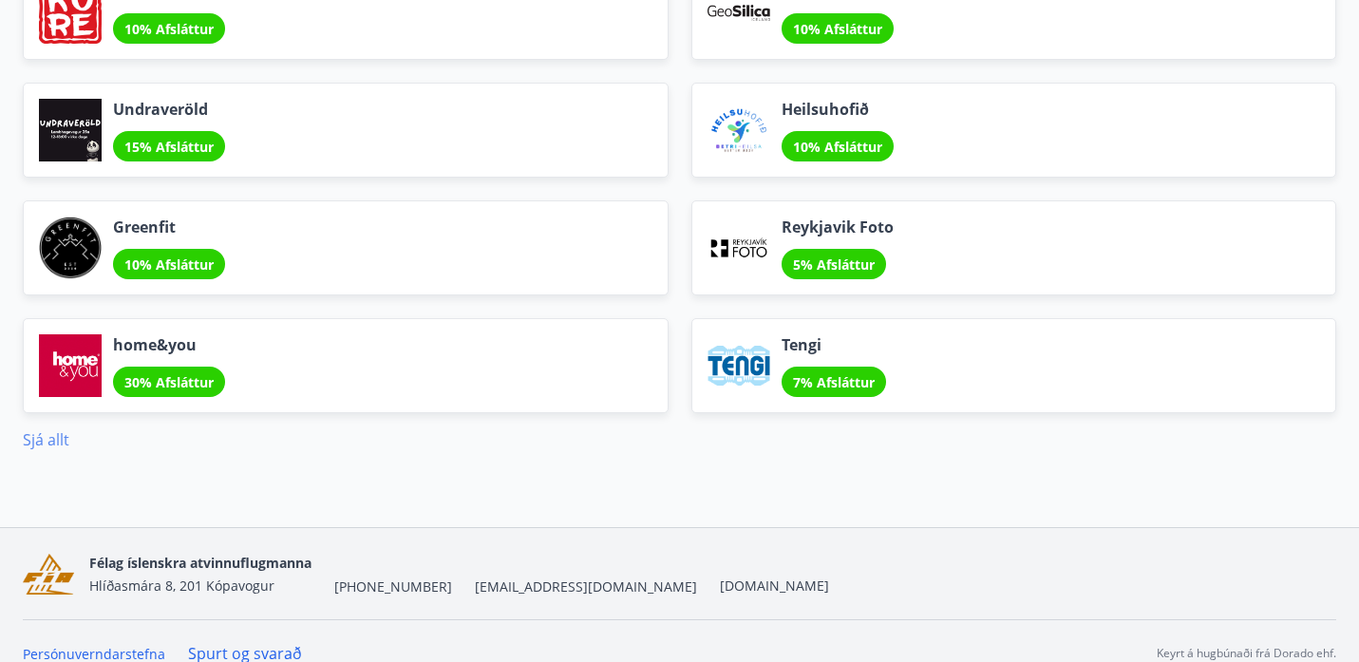
click at [57, 437] on link "Sjá allt" at bounding box center [46, 439] width 47 height 21
